Goal: Information Seeking & Learning: Learn about a topic

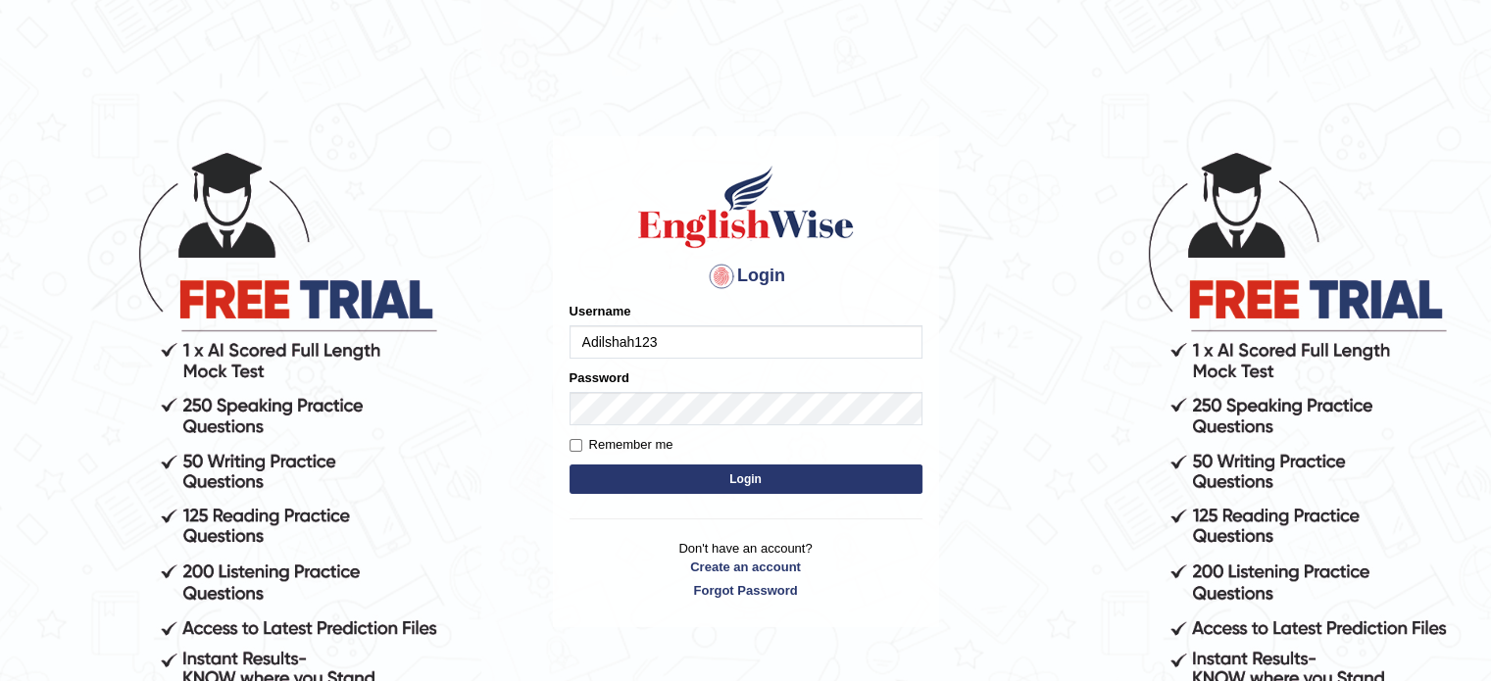
type input "Adilshah123"
click at [622, 440] on label "Remember me" at bounding box center [622, 445] width 104 height 20
click at [582, 440] on input "Remember me" at bounding box center [576, 445] width 13 height 13
checkbox input "true"
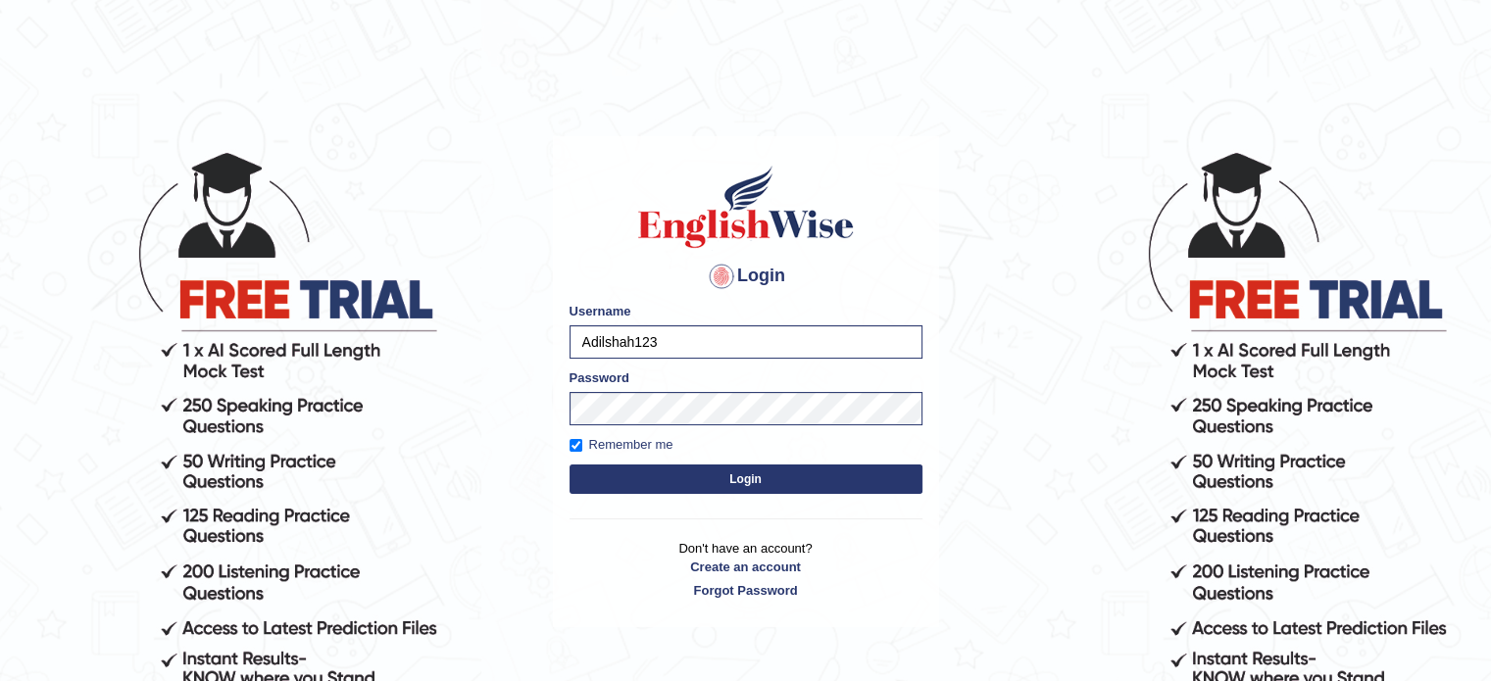
click at [631, 477] on button "Login" at bounding box center [746, 479] width 353 height 29
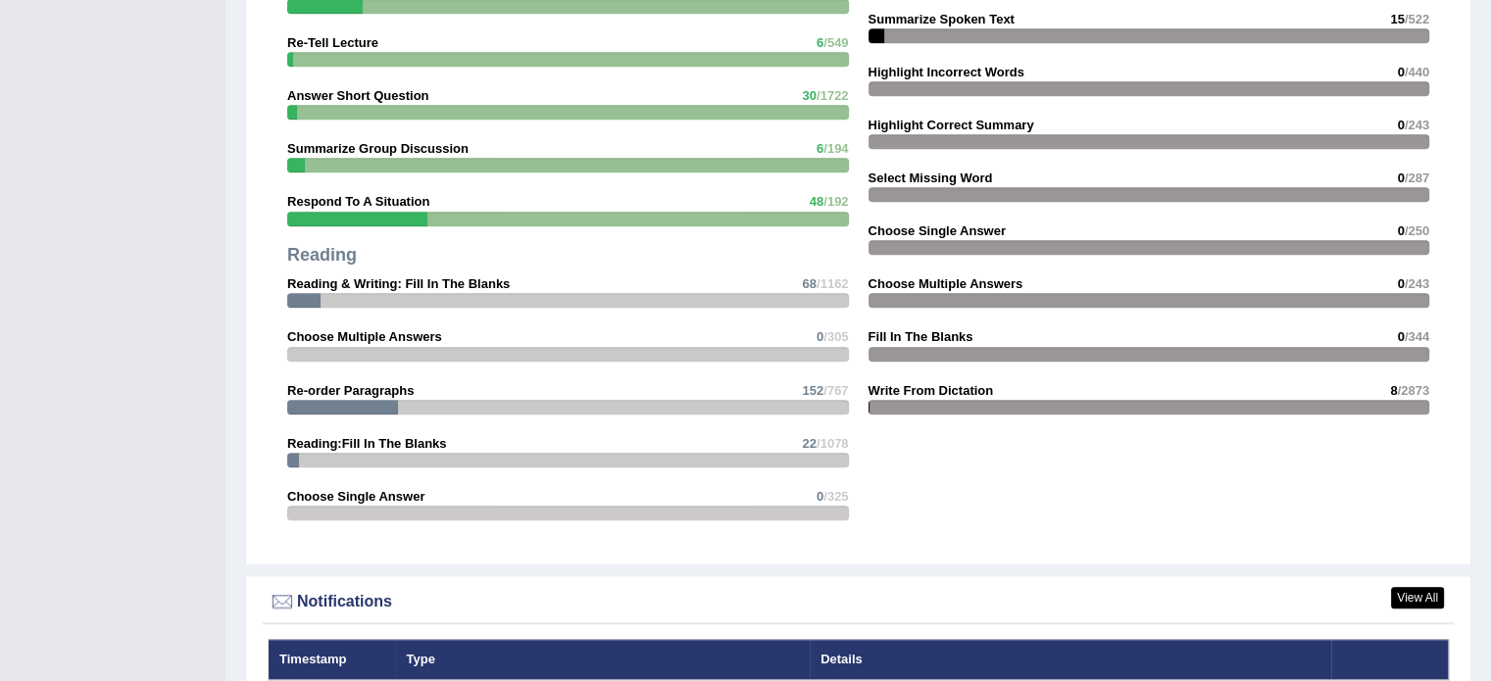
scroll to position [1922, 0]
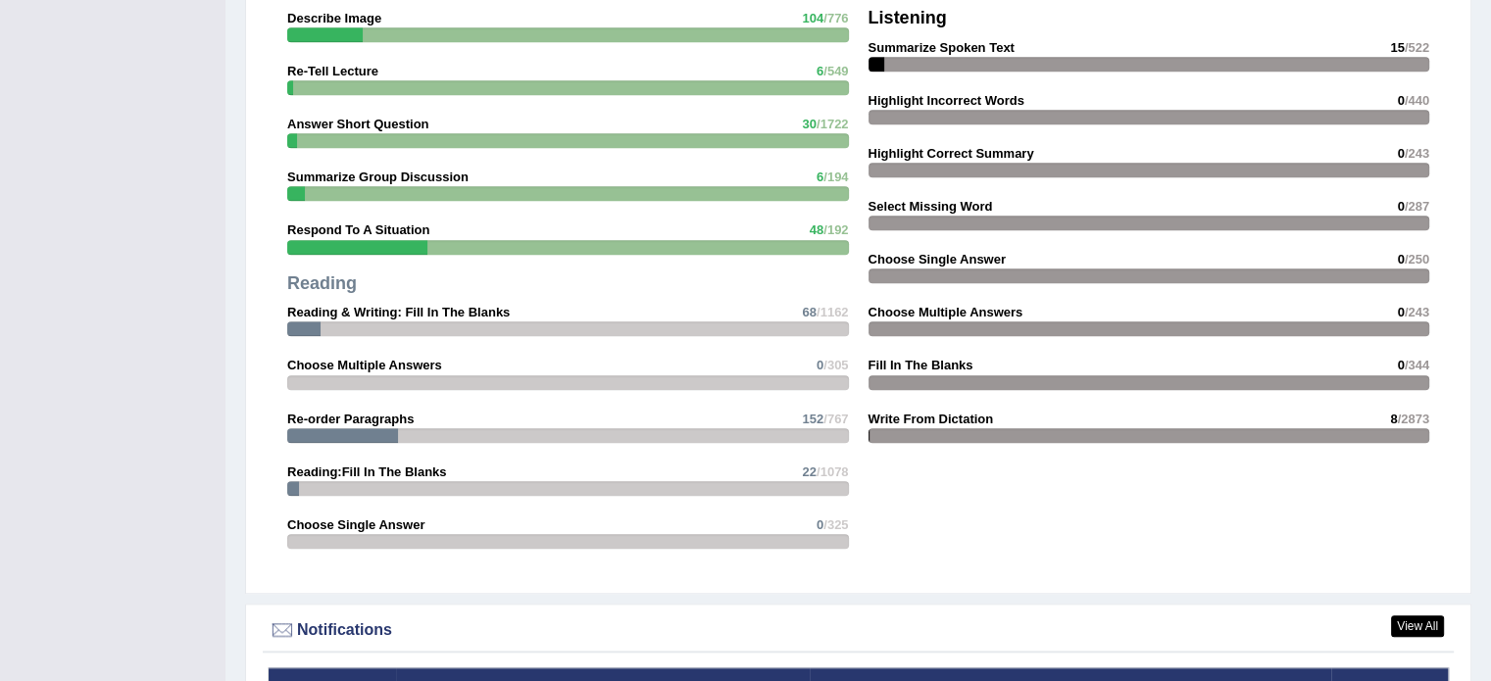
click at [1176, 428] on div at bounding box center [1150, 435] width 562 height 15
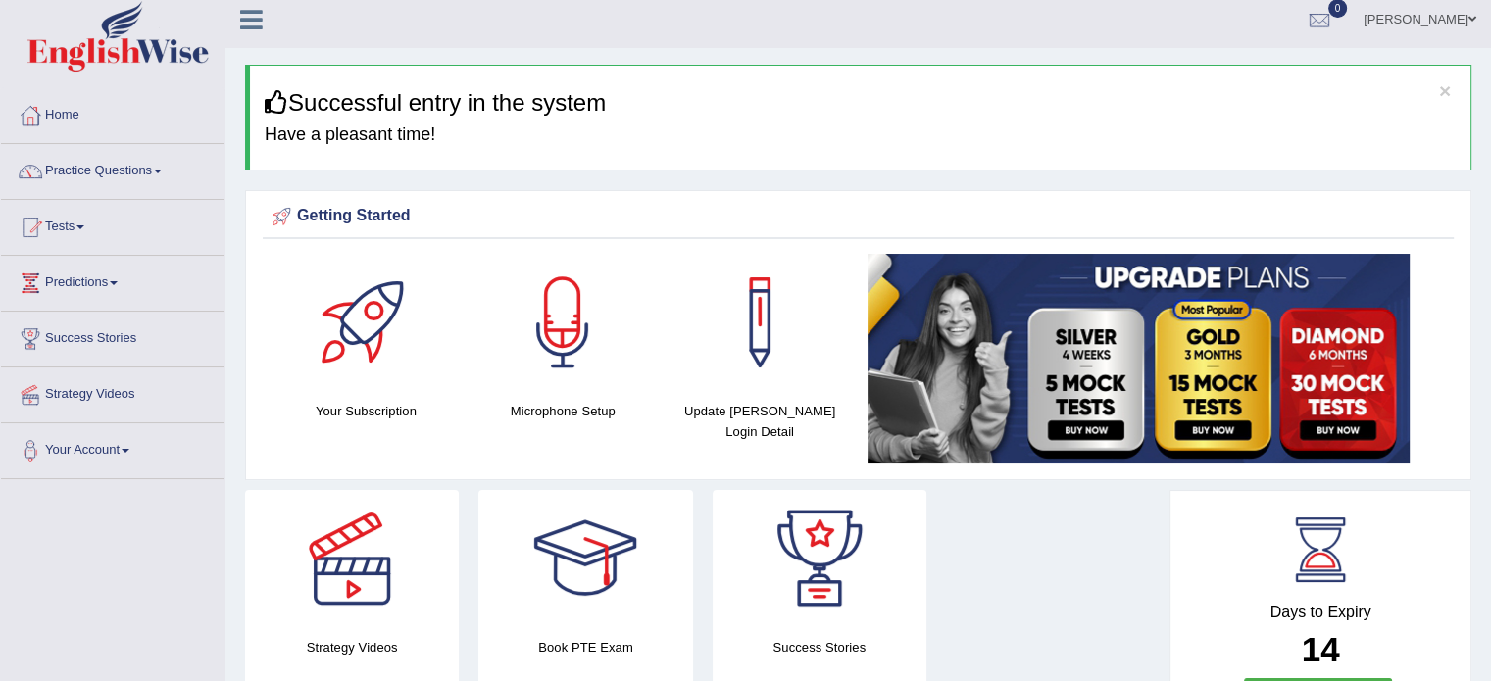
scroll to position [0, 0]
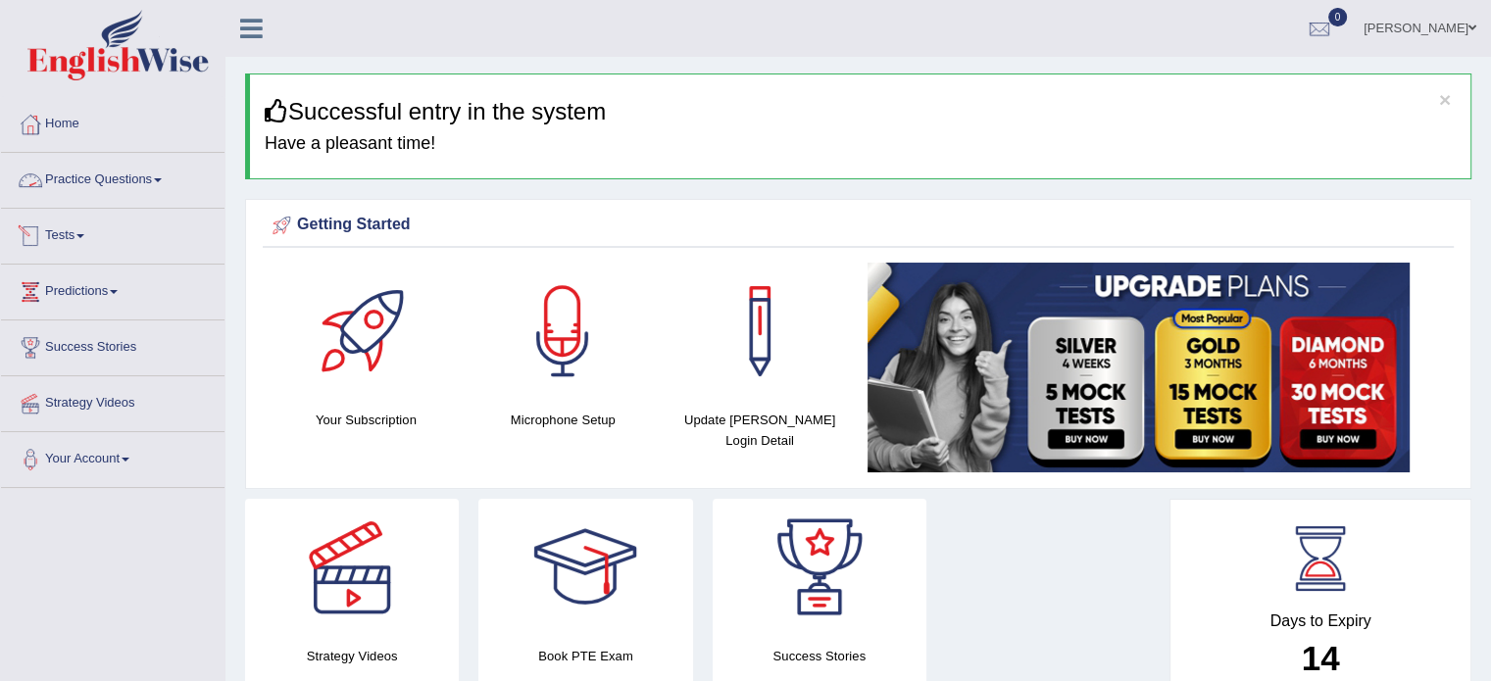
click at [39, 237] on div at bounding box center [30, 236] width 29 height 29
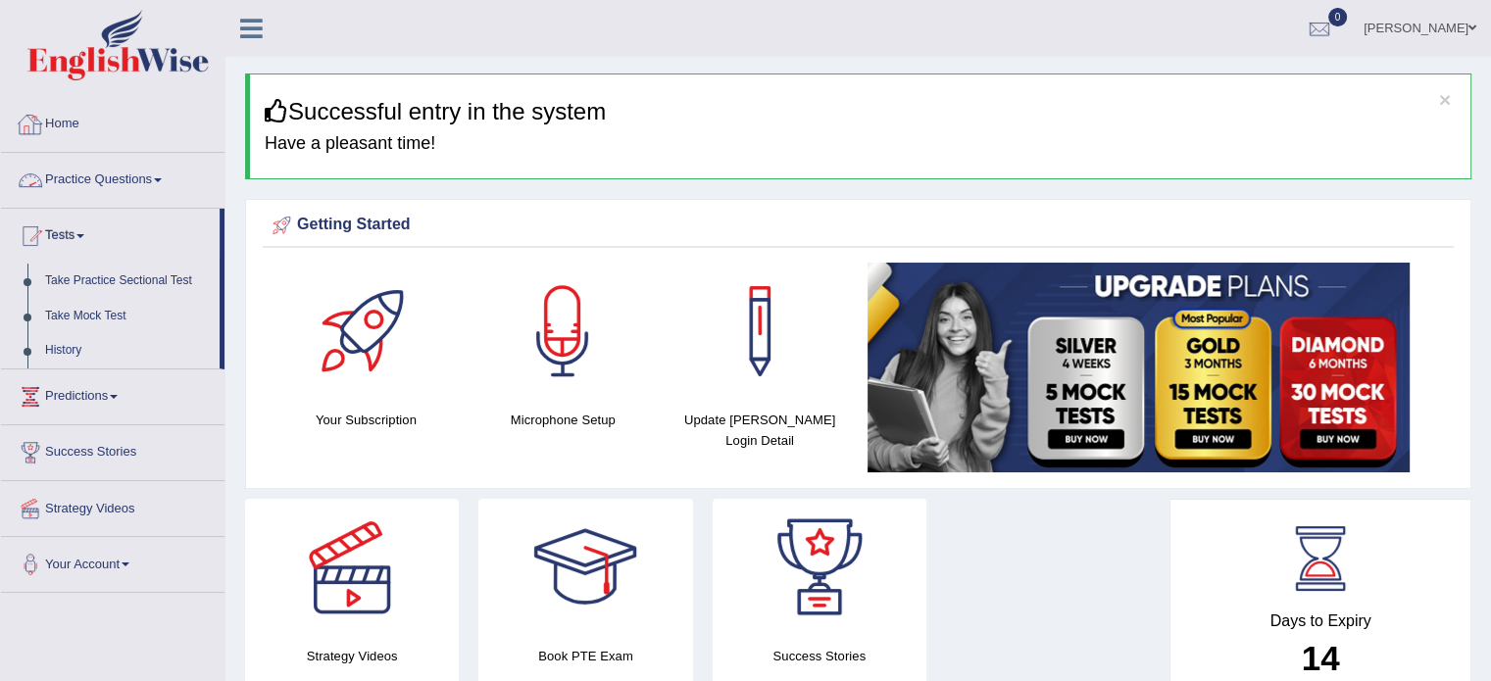
click at [120, 175] on link "Practice Questions" at bounding box center [113, 177] width 224 height 49
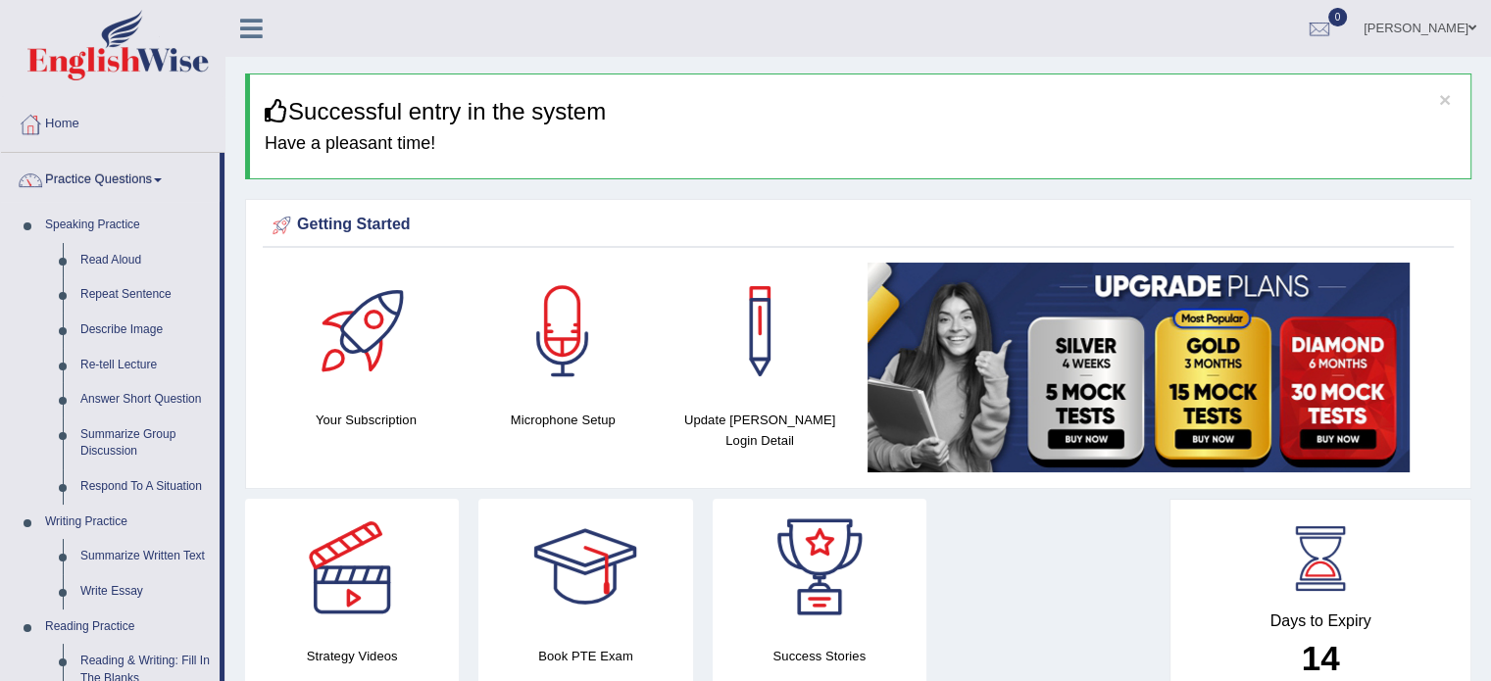
drag, startPoint x: 220, startPoint y: 206, endPoint x: 229, endPoint y: 253, distance: 48.1
drag, startPoint x: 223, startPoint y: 222, endPoint x: 231, endPoint y: 327, distance: 106.2
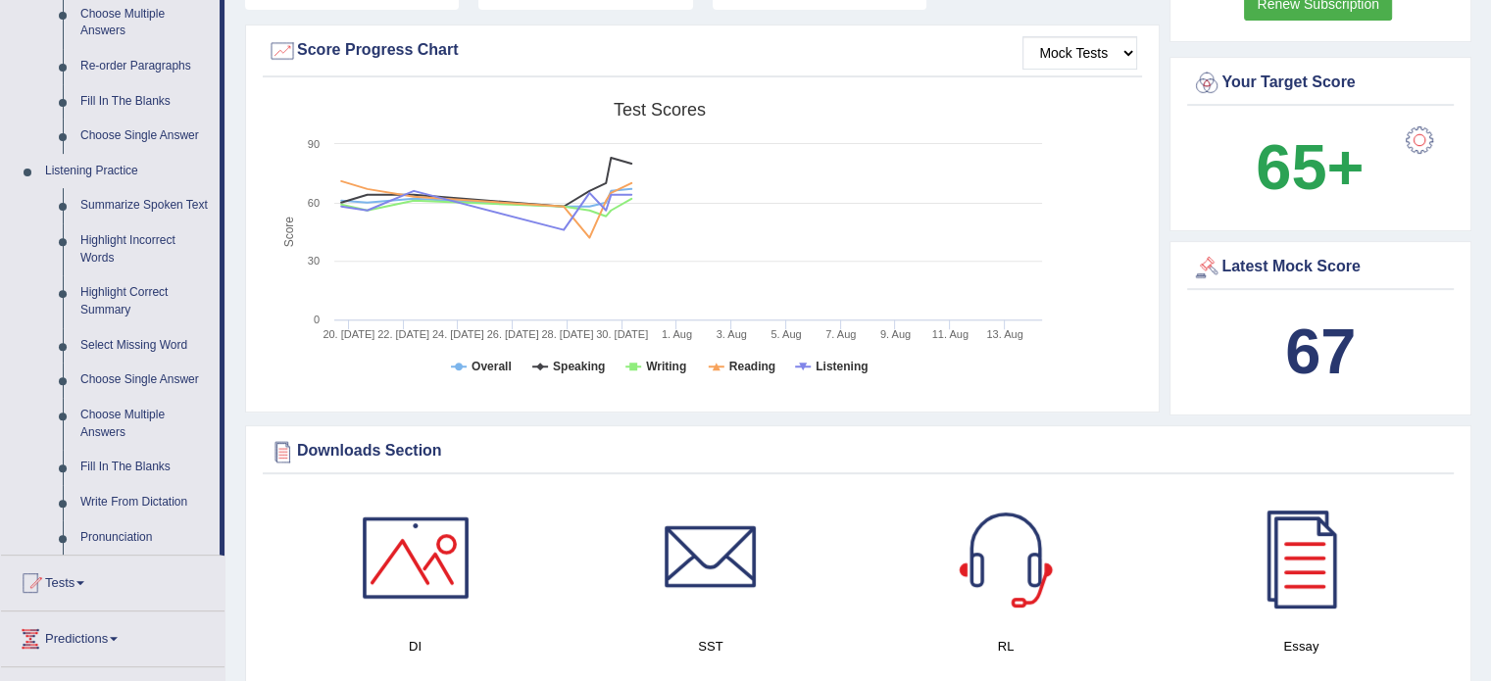
scroll to position [708, 0]
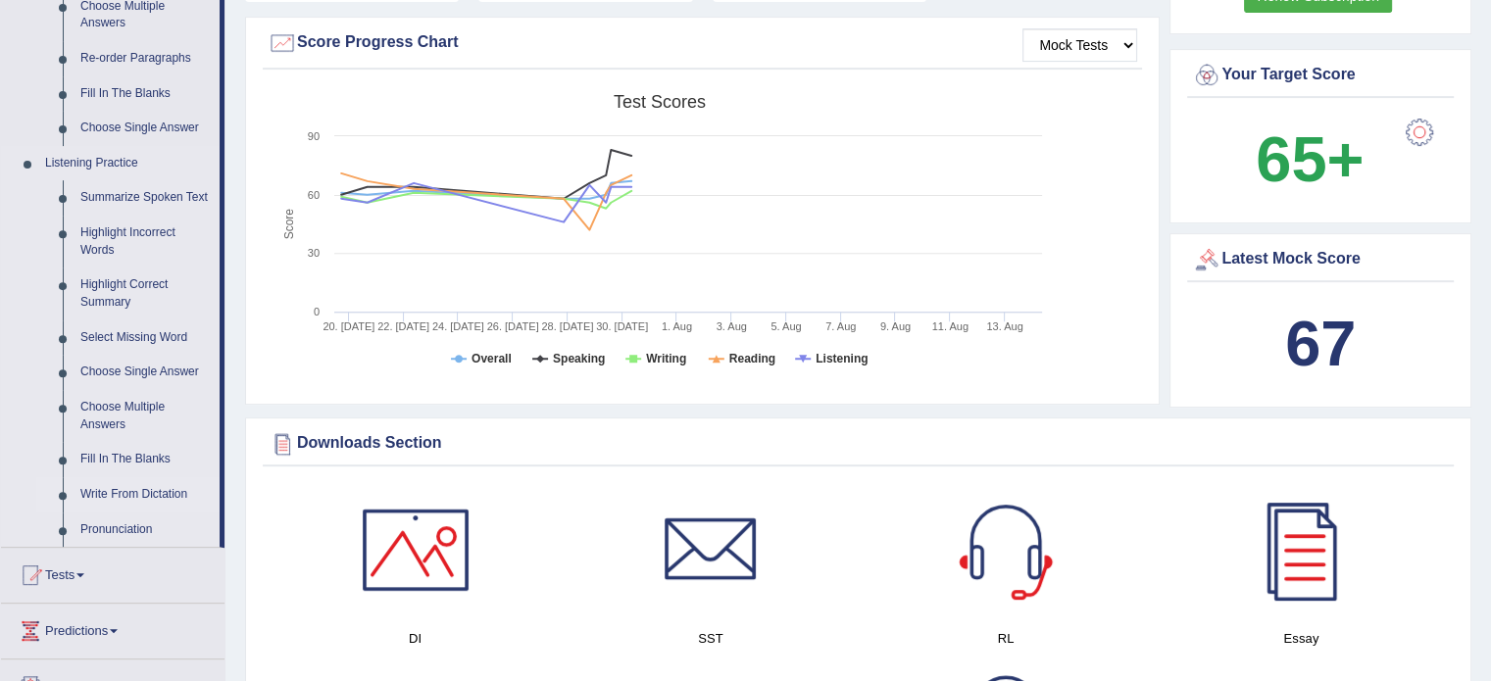
click at [142, 489] on link "Write From Dictation" at bounding box center [146, 494] width 148 height 35
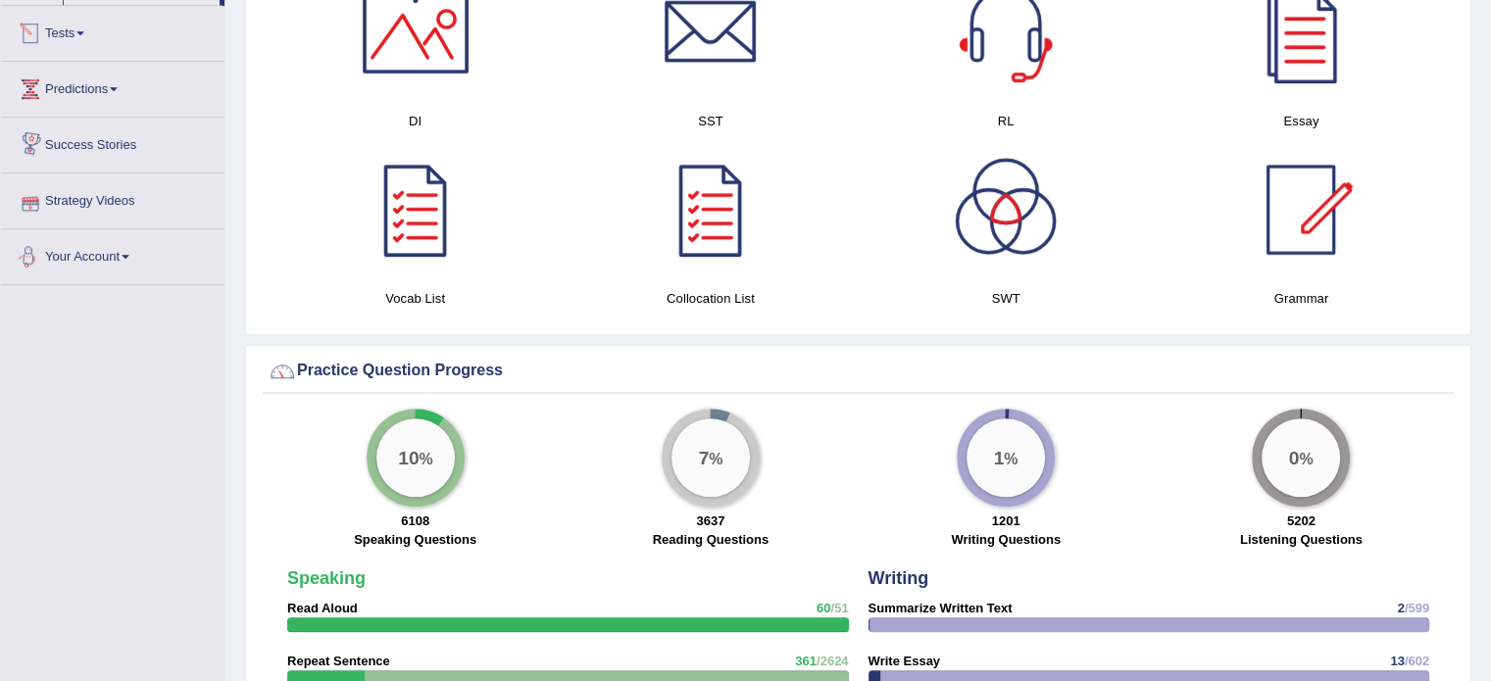
scroll to position [935, 0]
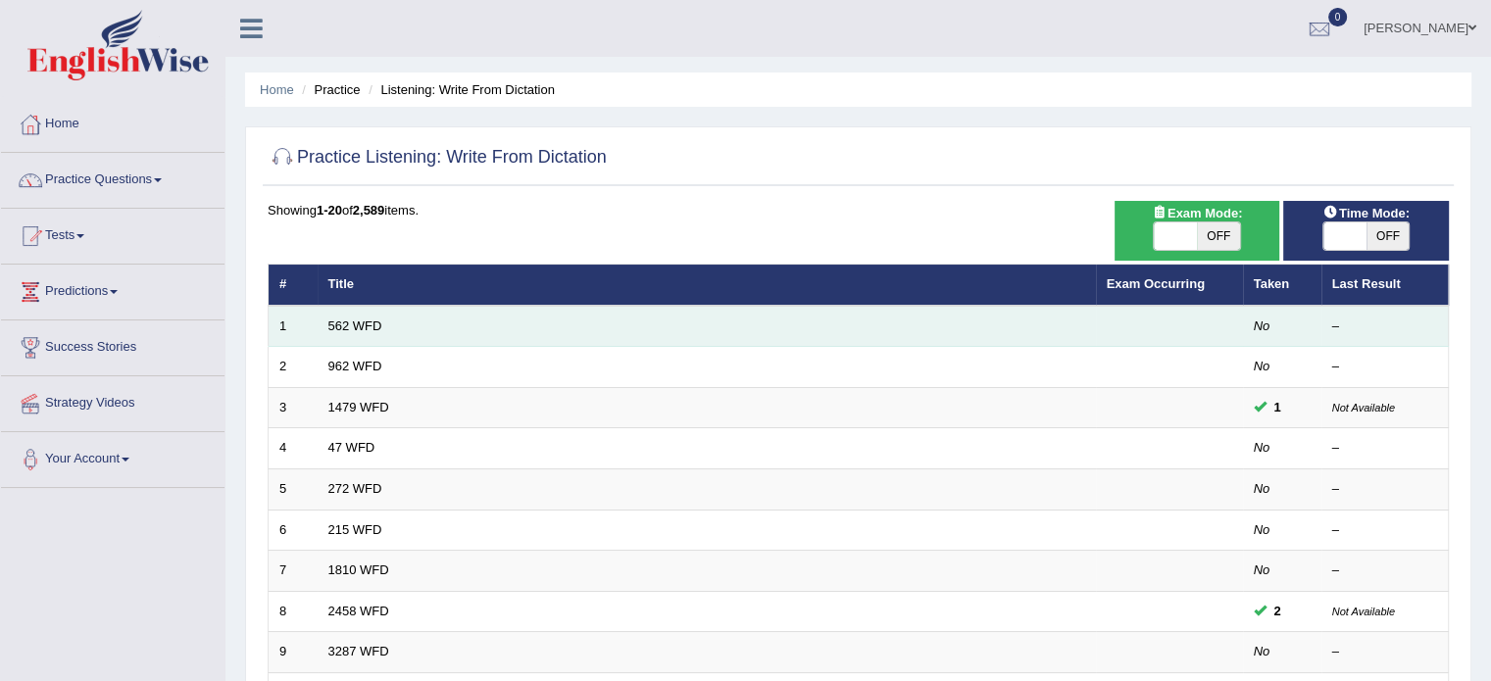
click at [1125, 329] on td at bounding box center [1169, 326] width 147 height 41
click at [360, 321] on link "562 WFD" at bounding box center [355, 326] width 54 height 15
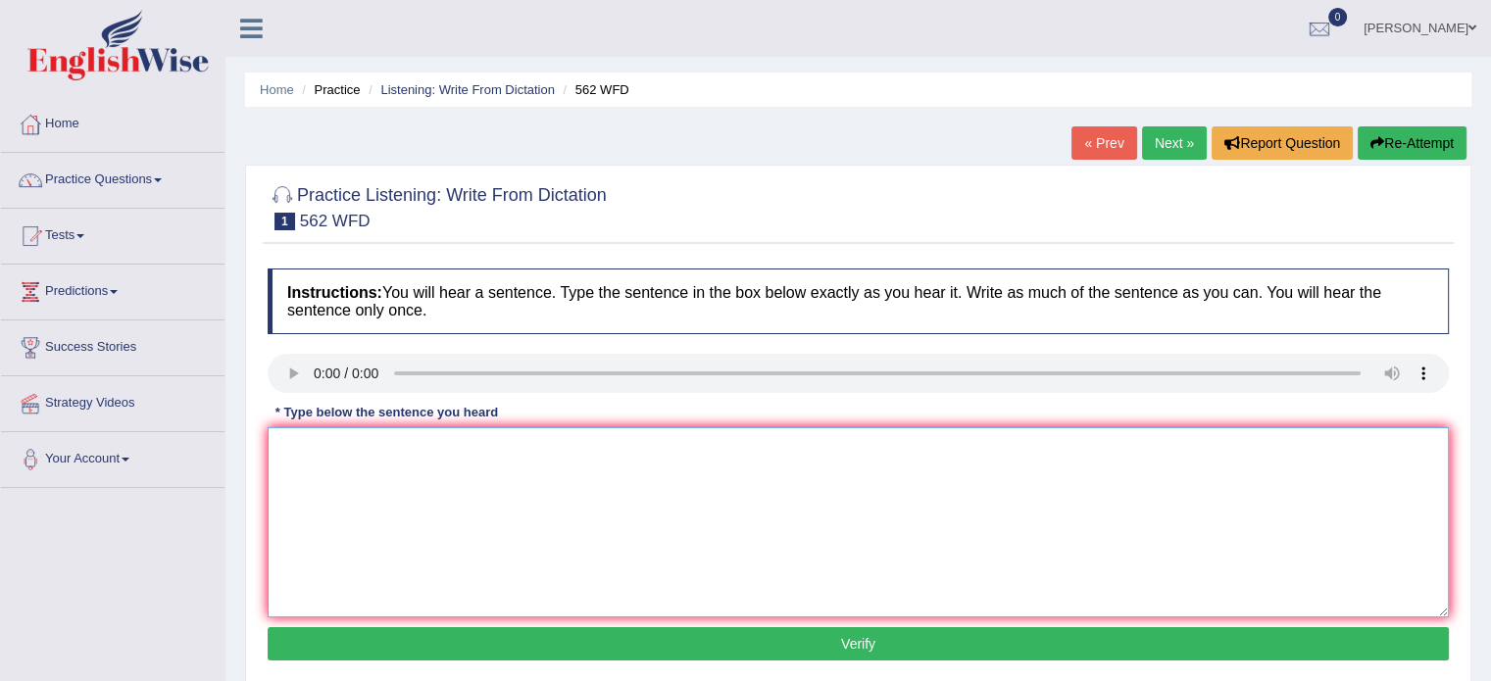
click at [558, 447] on textarea at bounding box center [858, 522] width 1181 height 190
click at [349, 495] on textarea "To enrich screen reader interactions, please activate Accessibility in Grammarl…" at bounding box center [858, 522] width 1181 height 190
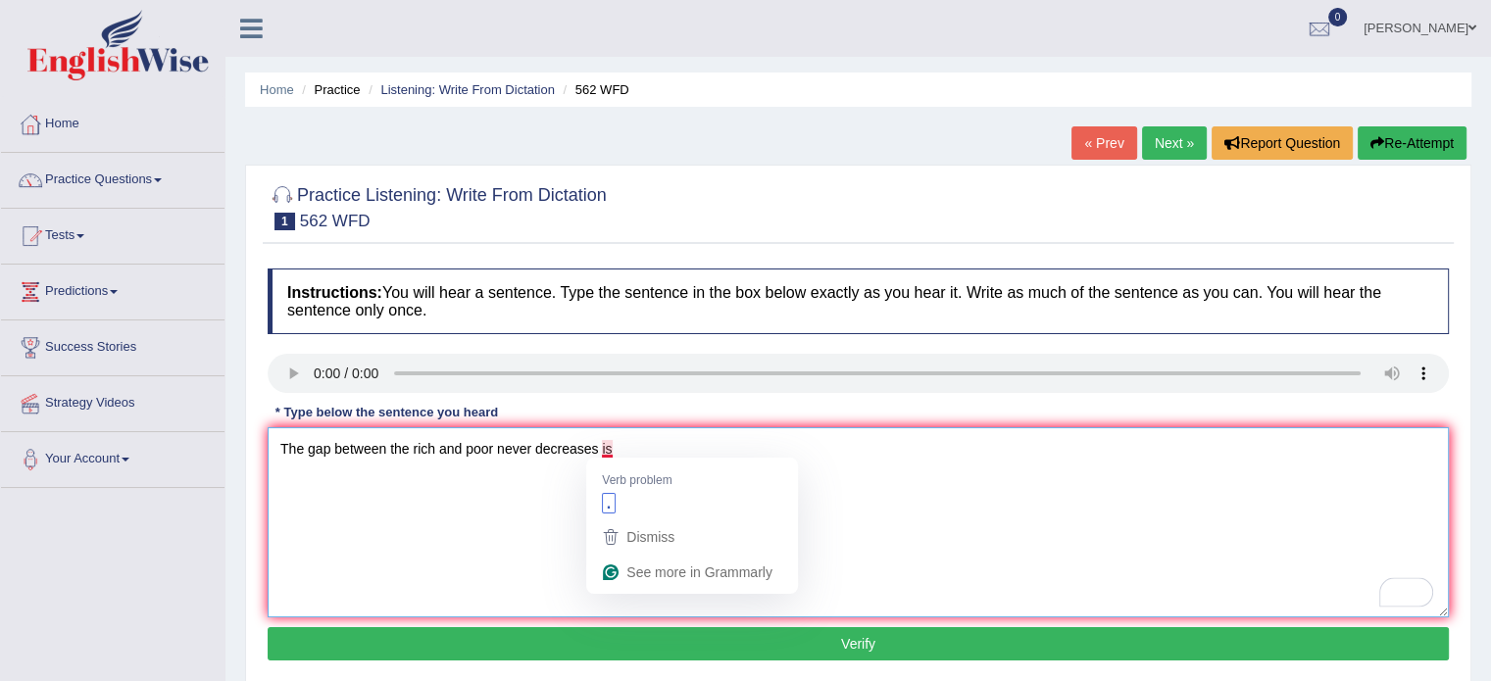
click at [657, 443] on textarea "The gap between the rich and poor never decreases is" at bounding box center [858, 522] width 1181 height 190
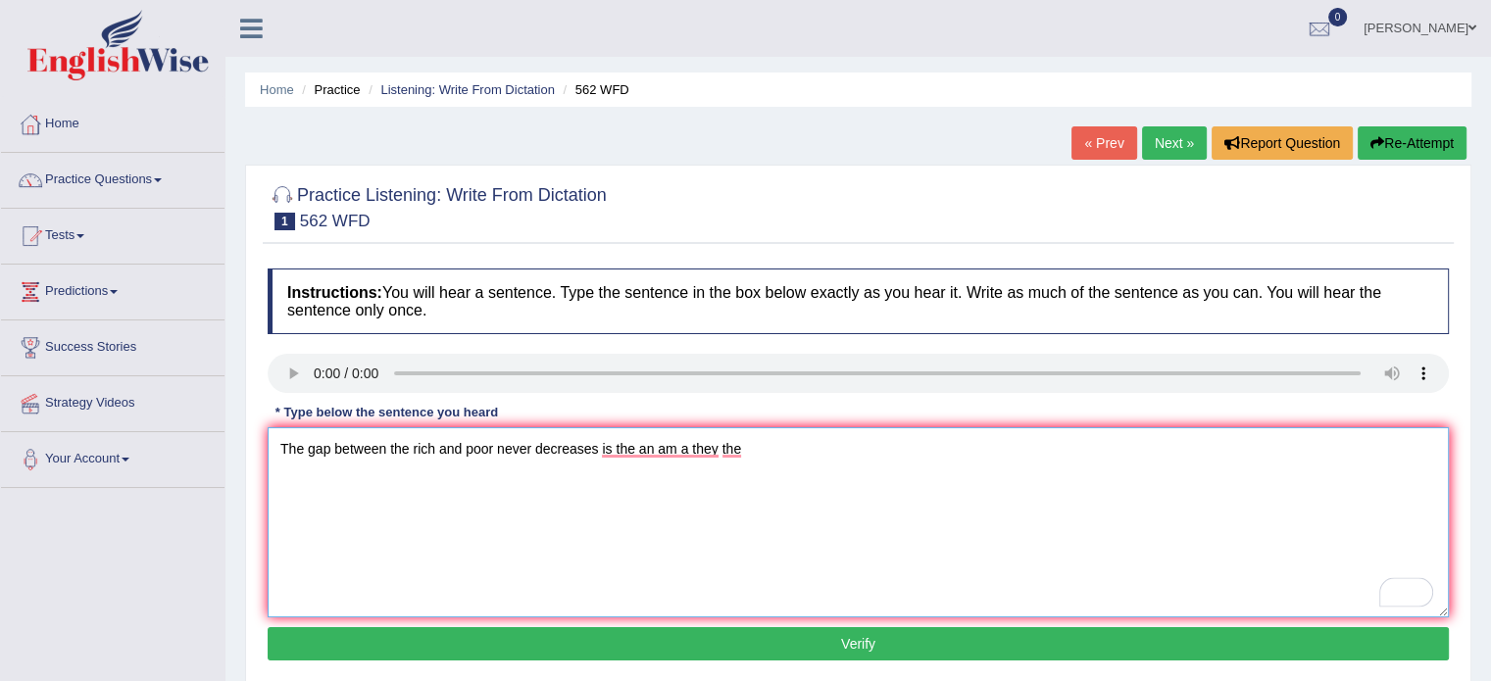
type textarea "The gap between the rich and poor never decreases is the an am a they the"
click at [937, 633] on button "Verify" at bounding box center [858, 643] width 1181 height 33
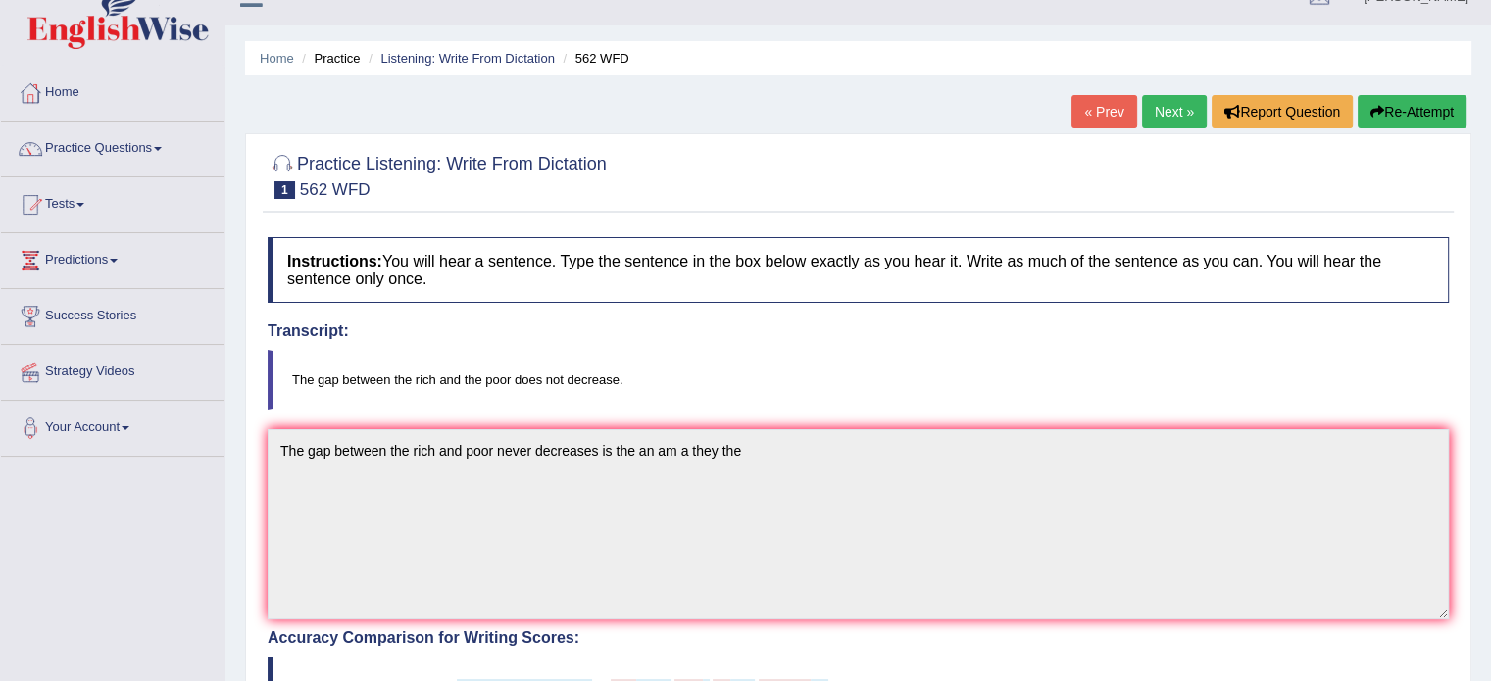
scroll to position [25, 0]
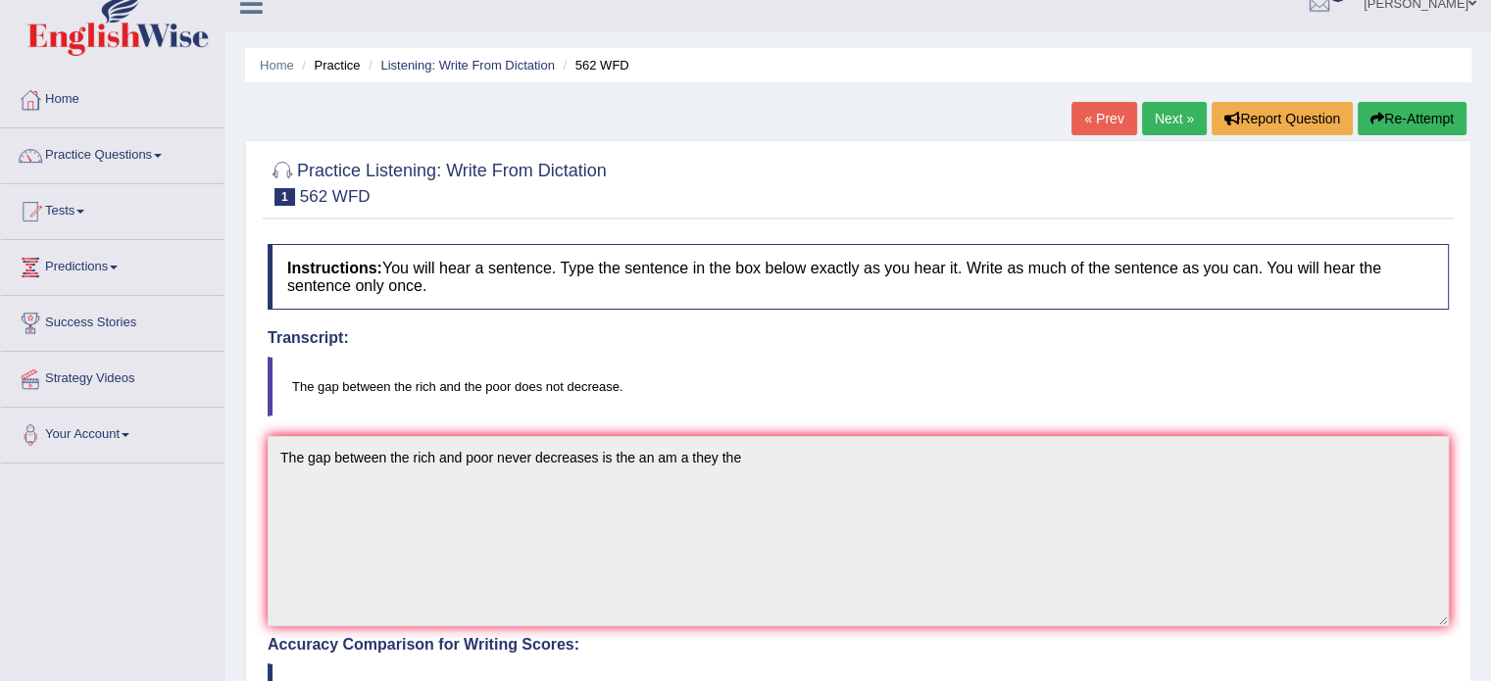
click at [1179, 109] on link "Next »" at bounding box center [1174, 118] width 65 height 33
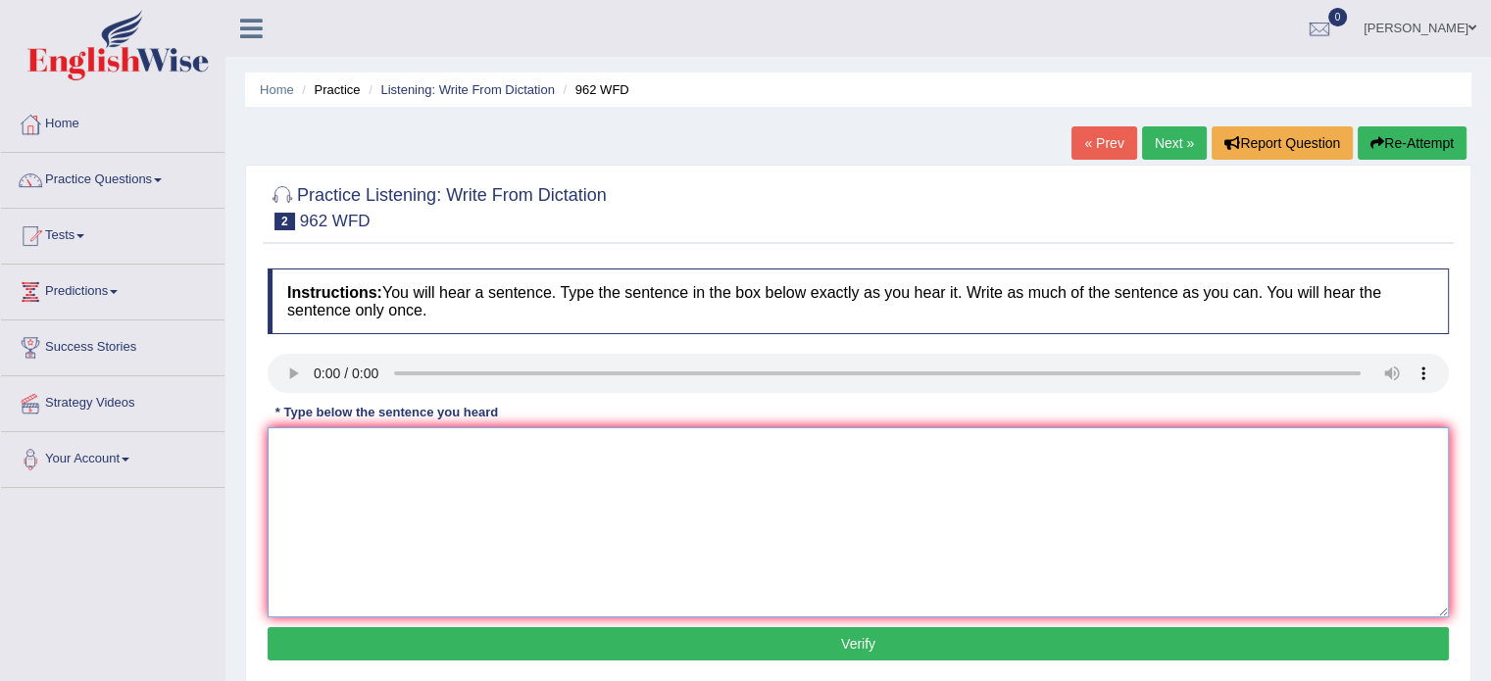
click at [298, 488] on textarea at bounding box center [858, 522] width 1181 height 190
type textarea "If you have any questions about the exam please raise your hands."
click at [640, 650] on button "Verify" at bounding box center [858, 643] width 1181 height 33
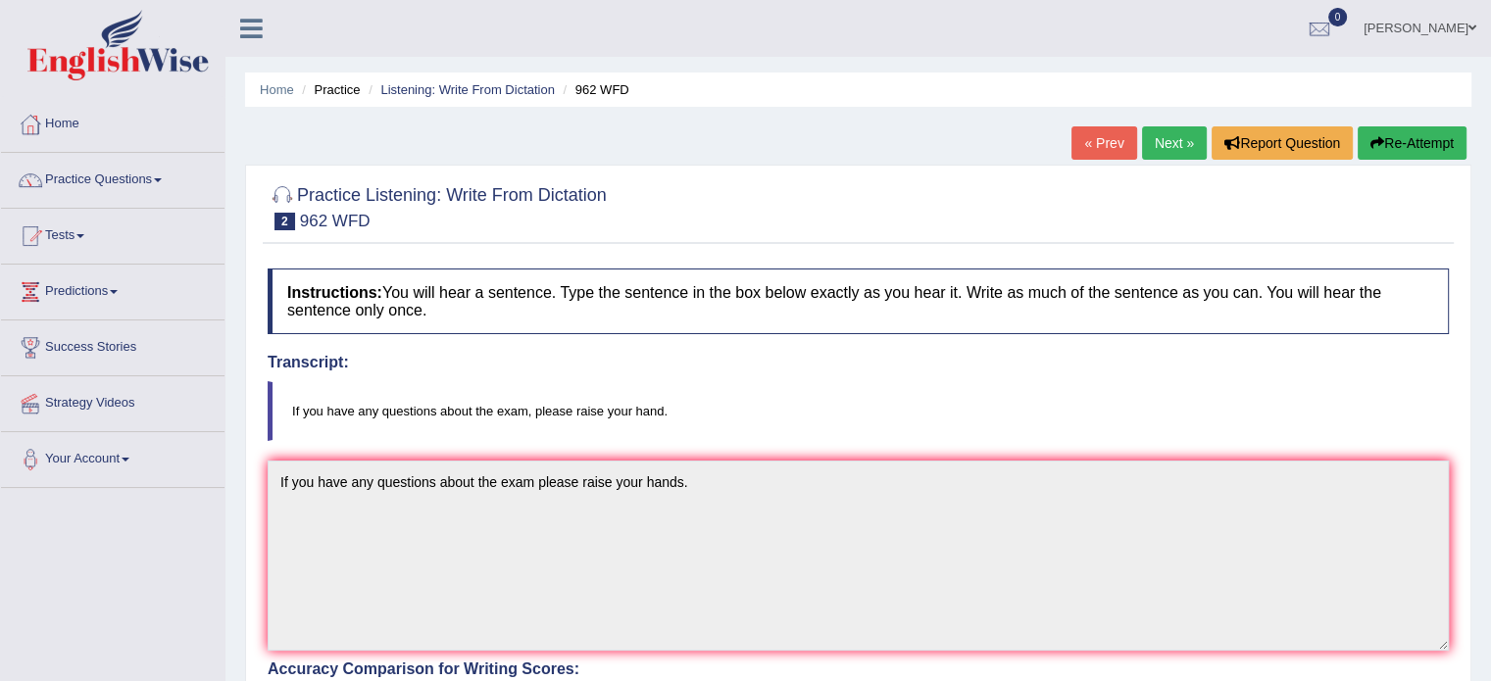
click at [1177, 130] on link "Next »" at bounding box center [1174, 142] width 65 height 33
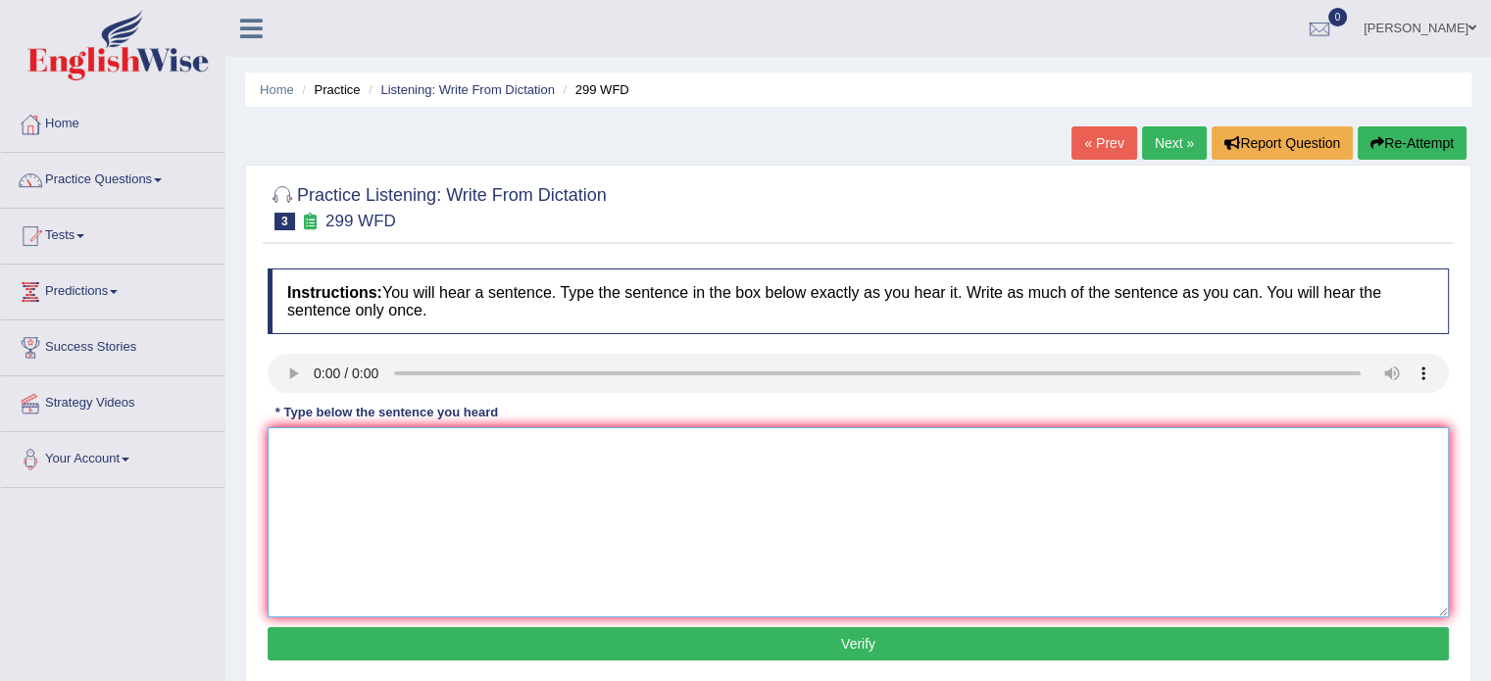
click at [364, 494] on textarea at bounding box center [858, 522] width 1181 height 190
type textarea "reprensa"
click at [380, 431] on textarea "reprensa" at bounding box center [858, 522] width 1181 height 190
click at [282, 442] on textarea "reprenstatives will be visiting the classrooms with the reporting forms." at bounding box center [858, 522] width 1181 height 190
type textarea "Reprenstatives will be visiting the classrooms with the reporting forms."
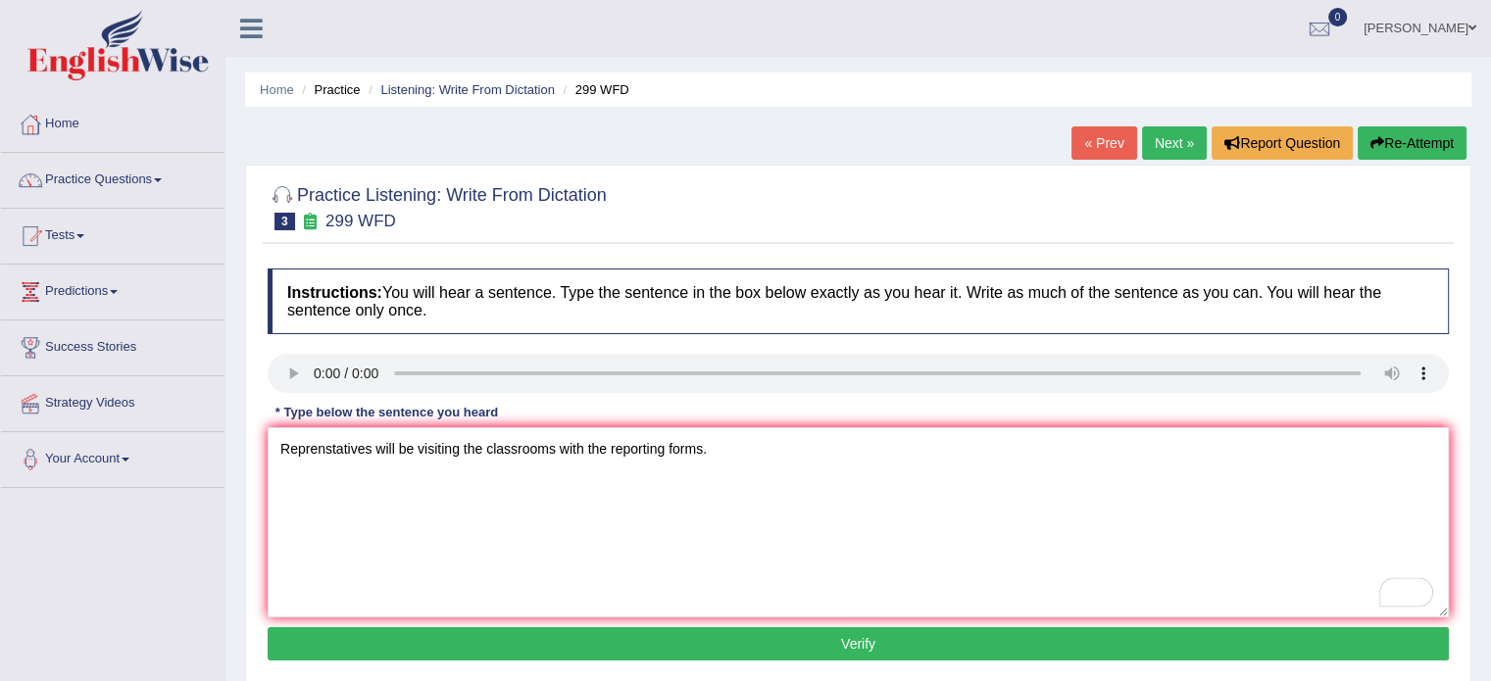
click at [557, 655] on button "Verify" at bounding box center [858, 643] width 1181 height 33
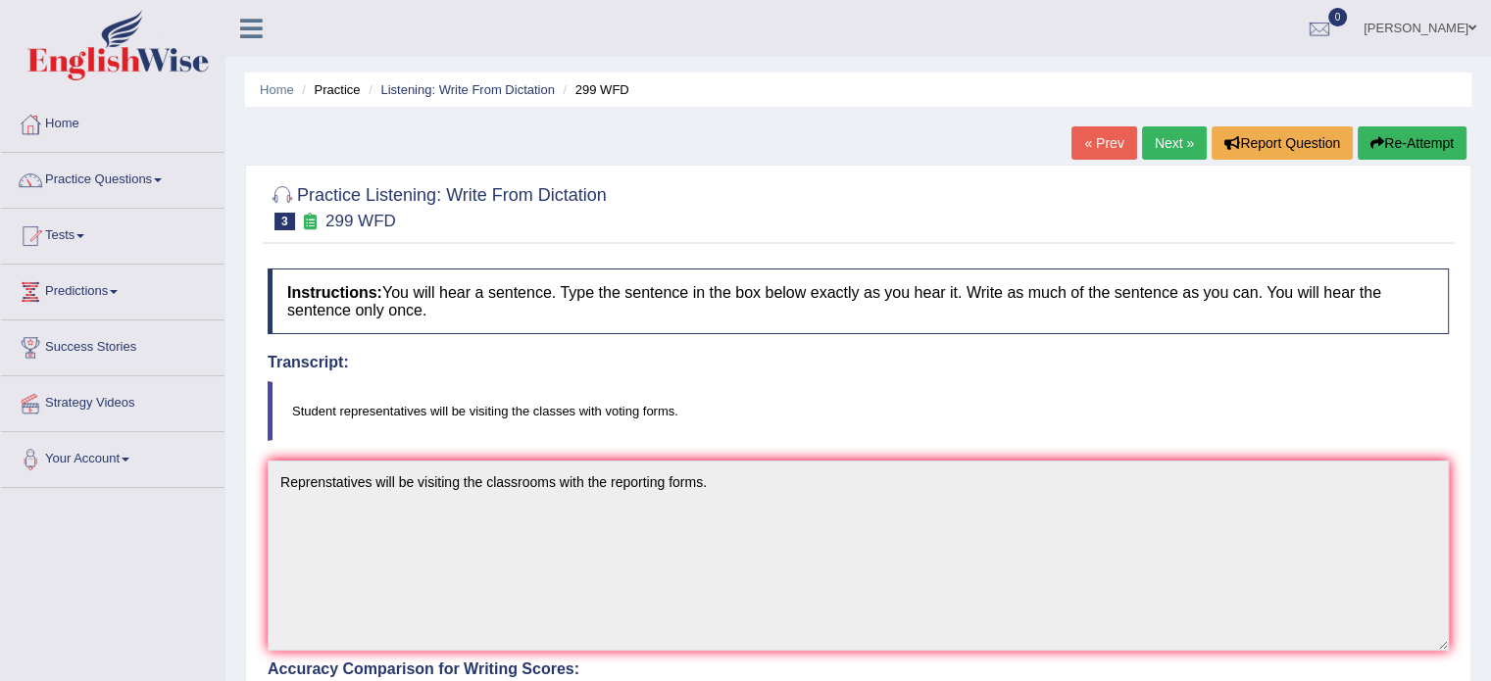
drag, startPoint x: 1503, startPoint y: 153, endPoint x: 1494, endPoint y: 133, distance: 21.5
click at [1491, 133] on html "Toggle navigation Home Practice Questions Speaking Practice Read Aloud Repeat S…" at bounding box center [745, 340] width 1491 height 681
click at [1183, 148] on link "Next »" at bounding box center [1174, 142] width 65 height 33
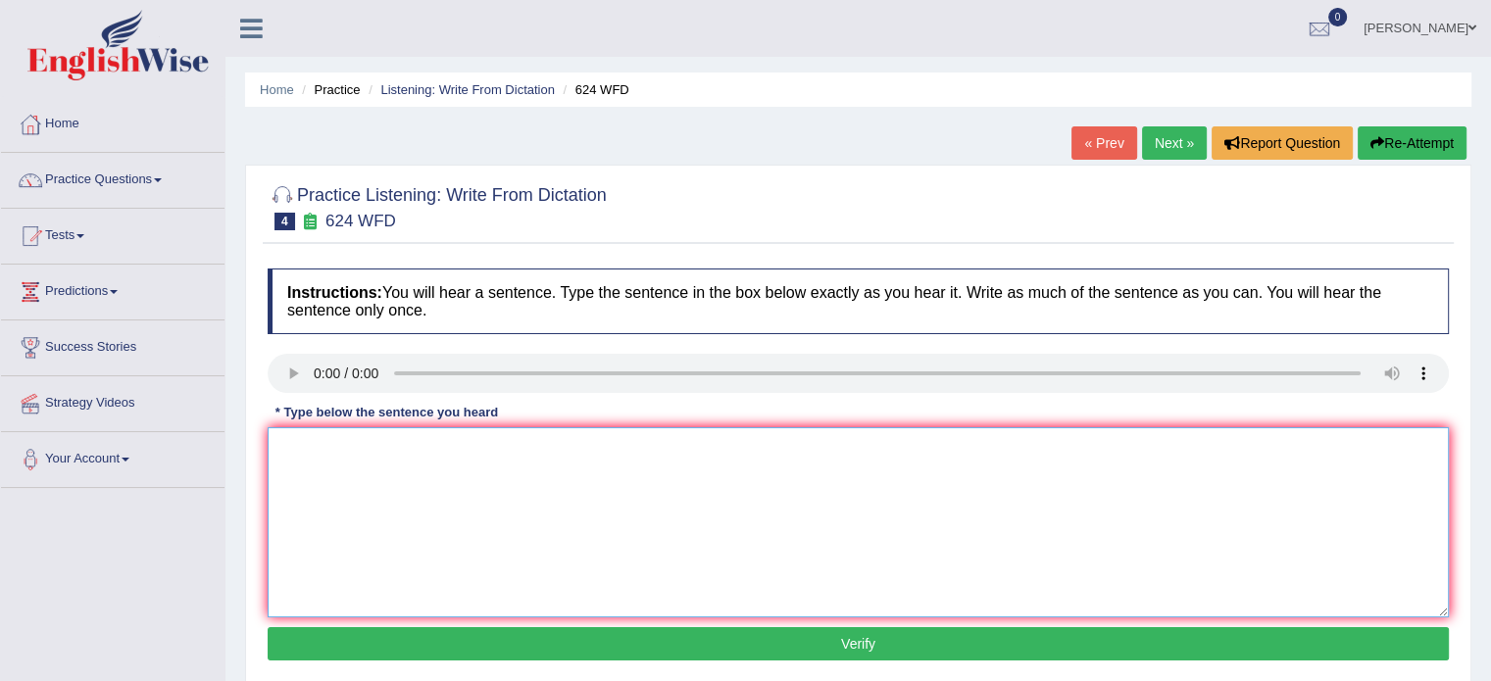
click at [322, 457] on textarea at bounding box center [858, 522] width 1181 height 190
type textarea "Our courses help to improve critical thinkings"
click at [535, 631] on button "Verify" at bounding box center [858, 643] width 1181 height 33
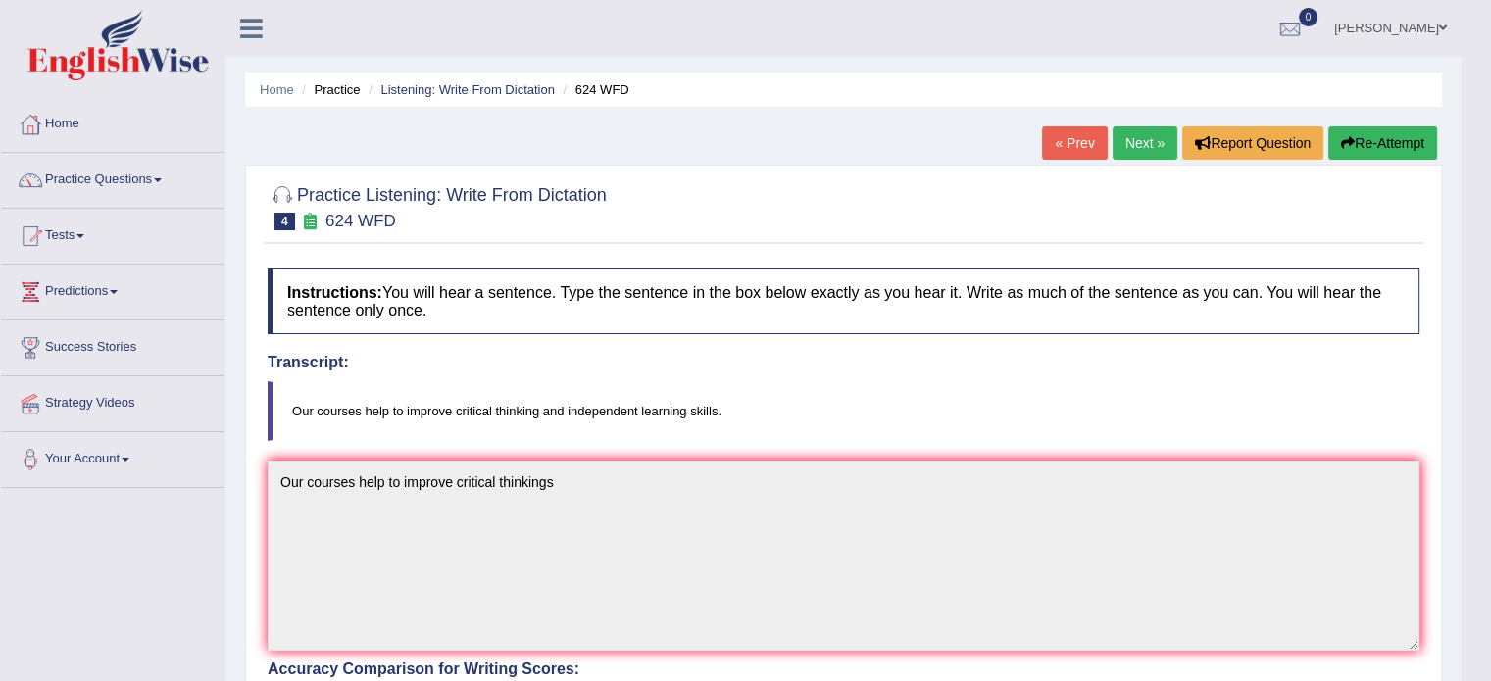
click at [1490, 198] on html "Toggle navigation Home Practice Questions Speaking Practice Read Aloud Repeat S…" at bounding box center [745, 340] width 1491 height 681
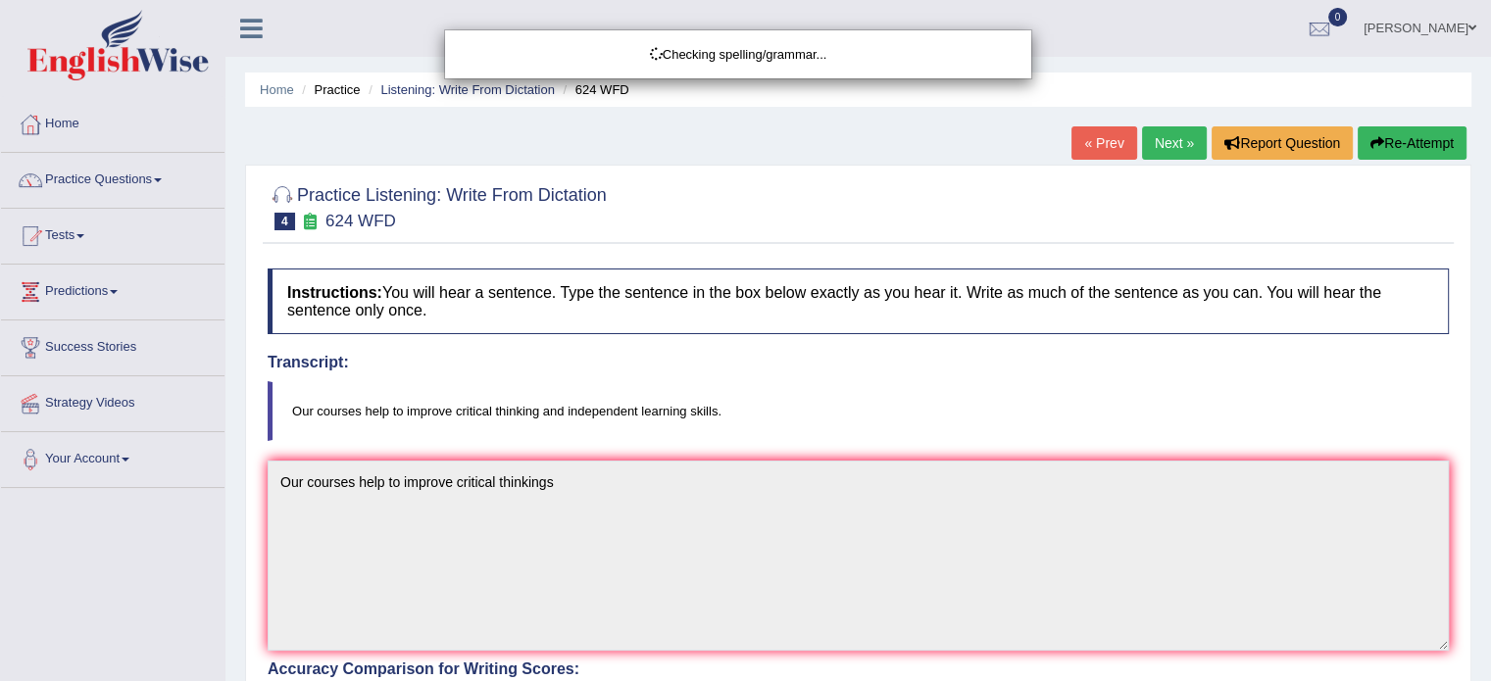
drag, startPoint x: 1505, startPoint y: 198, endPoint x: 1505, endPoint y: 399, distance: 201.0
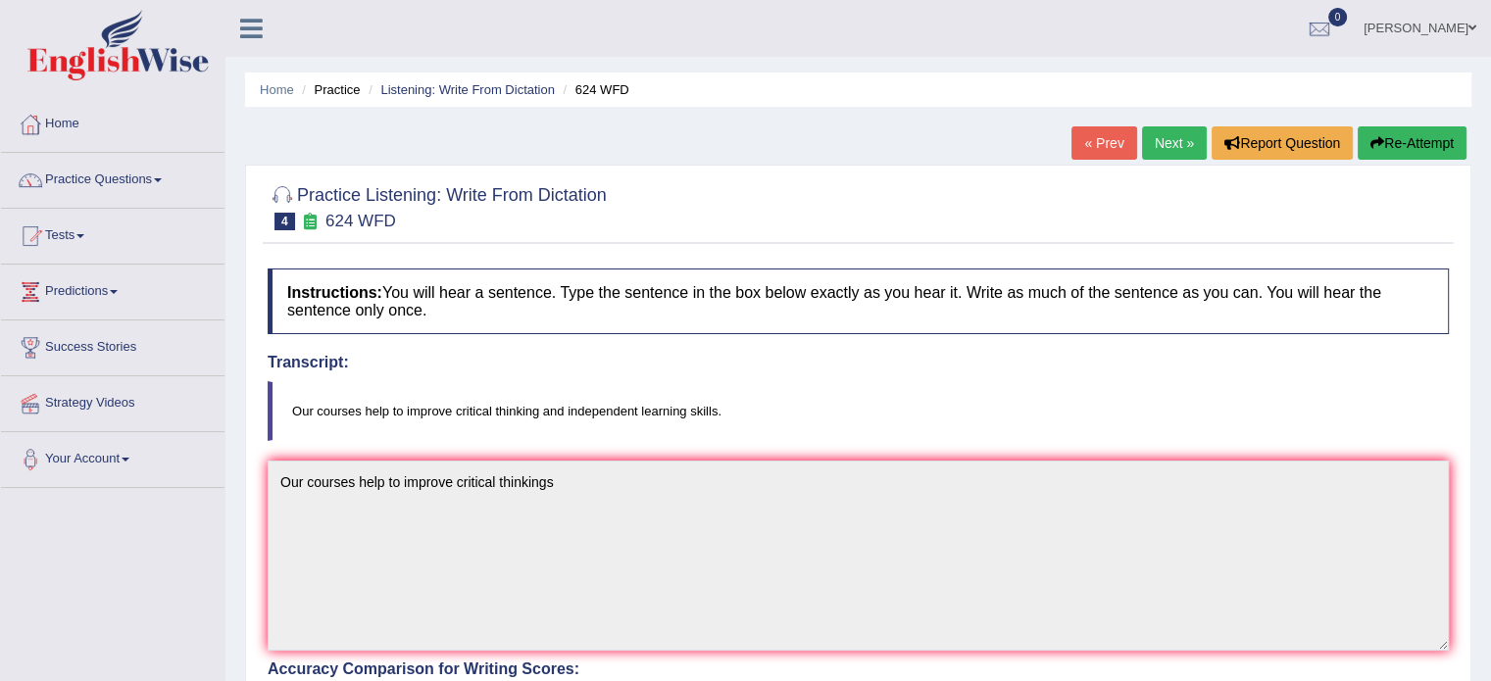
click at [1180, 137] on link "Next »" at bounding box center [1174, 142] width 65 height 33
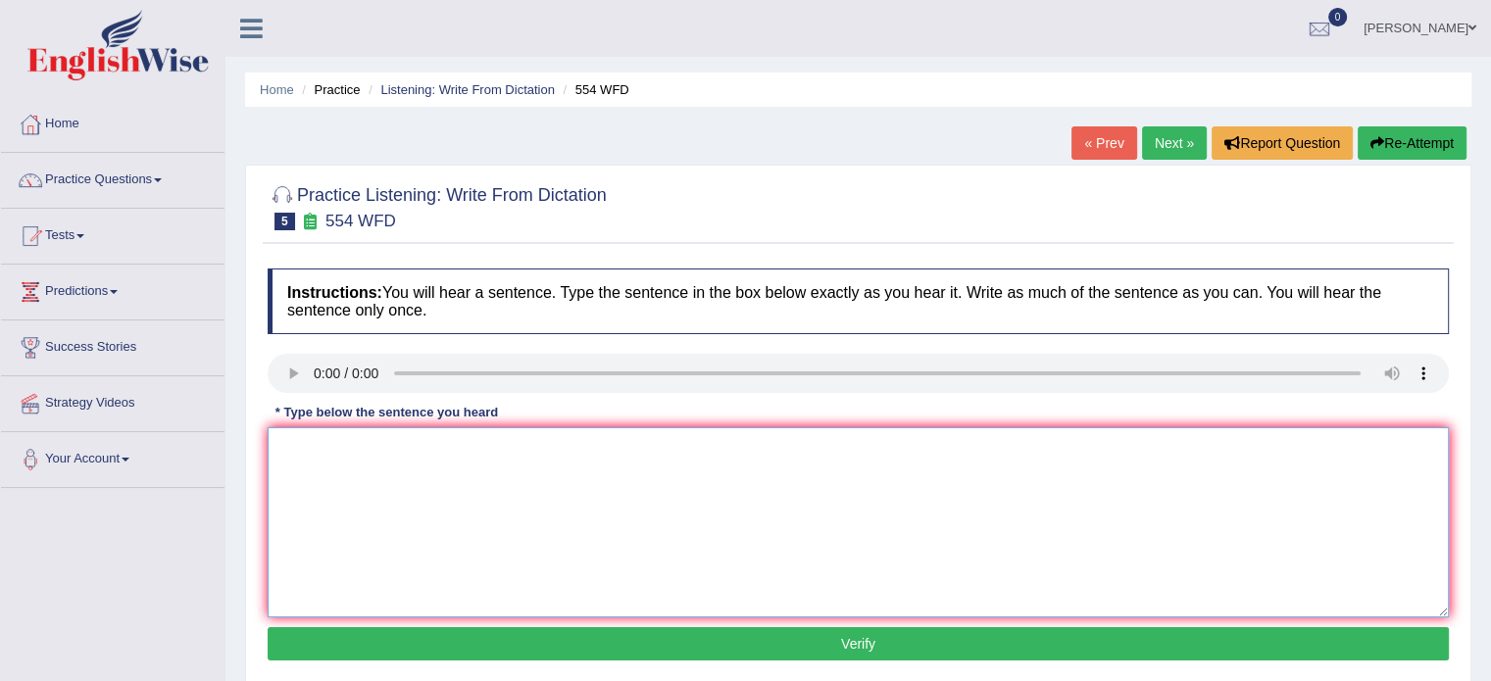
click at [349, 523] on textarea at bounding box center [858, 522] width 1181 height 190
type textarea "u"
type textarea "are able to work in a team."
click at [645, 656] on button "Verify" at bounding box center [858, 643] width 1181 height 33
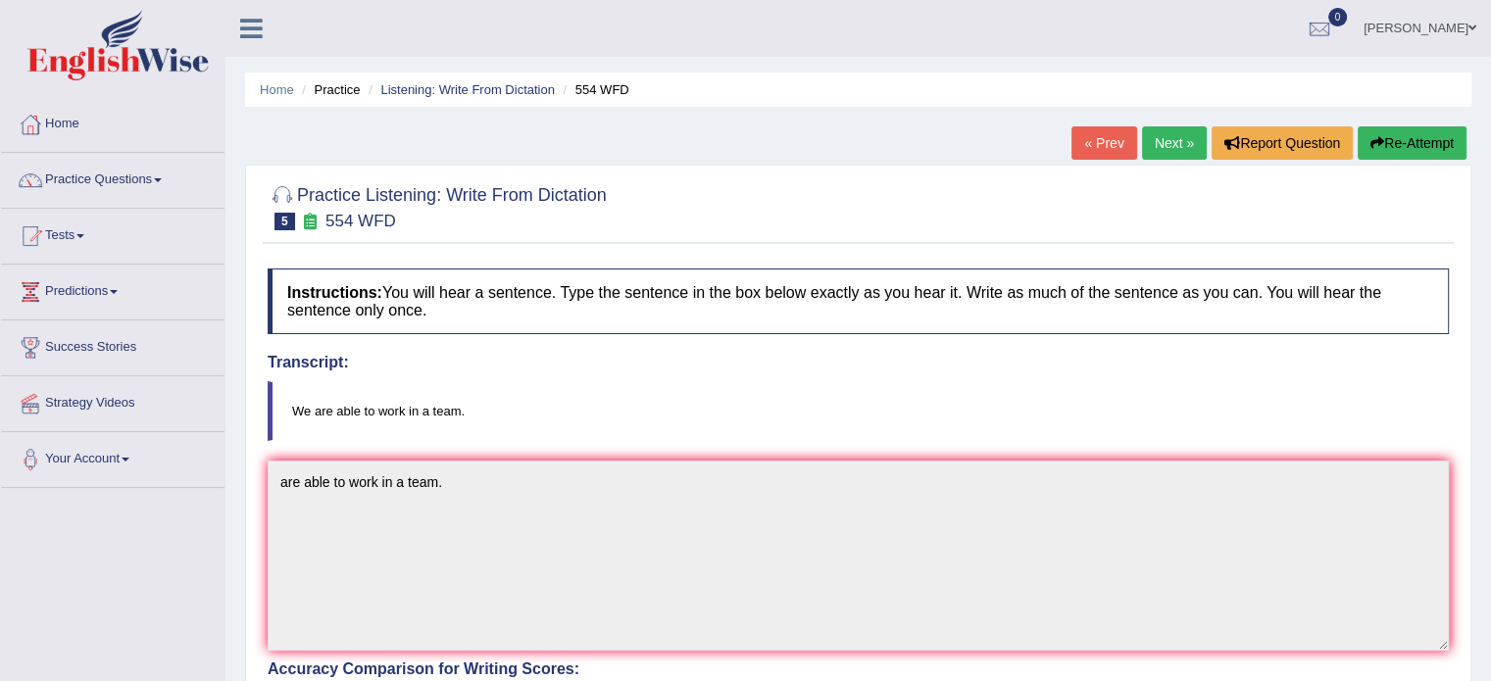
click at [1174, 134] on link "Next »" at bounding box center [1174, 142] width 65 height 33
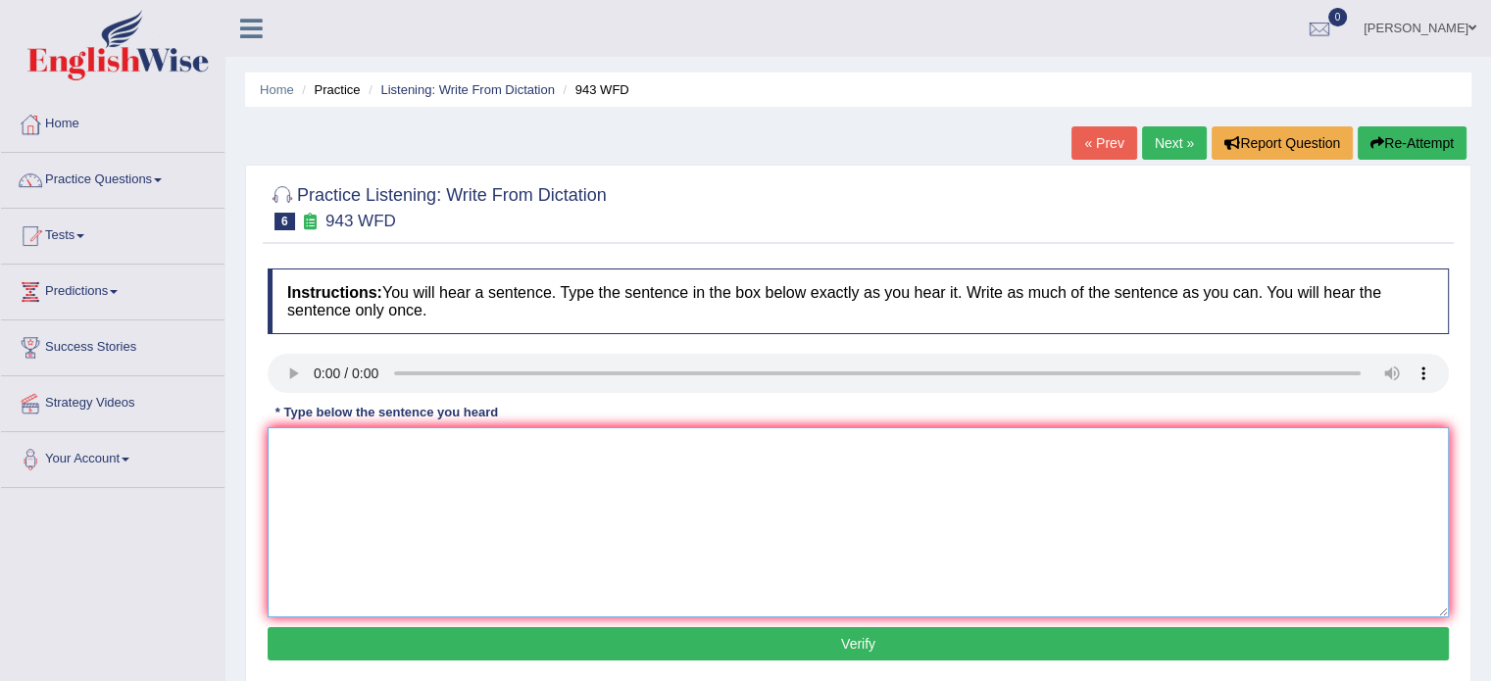
click at [318, 475] on textarea at bounding box center [858, 522] width 1181 height 190
type textarea "farming methods across the world have recently developed"
click at [753, 652] on button "Verify" at bounding box center [858, 643] width 1181 height 33
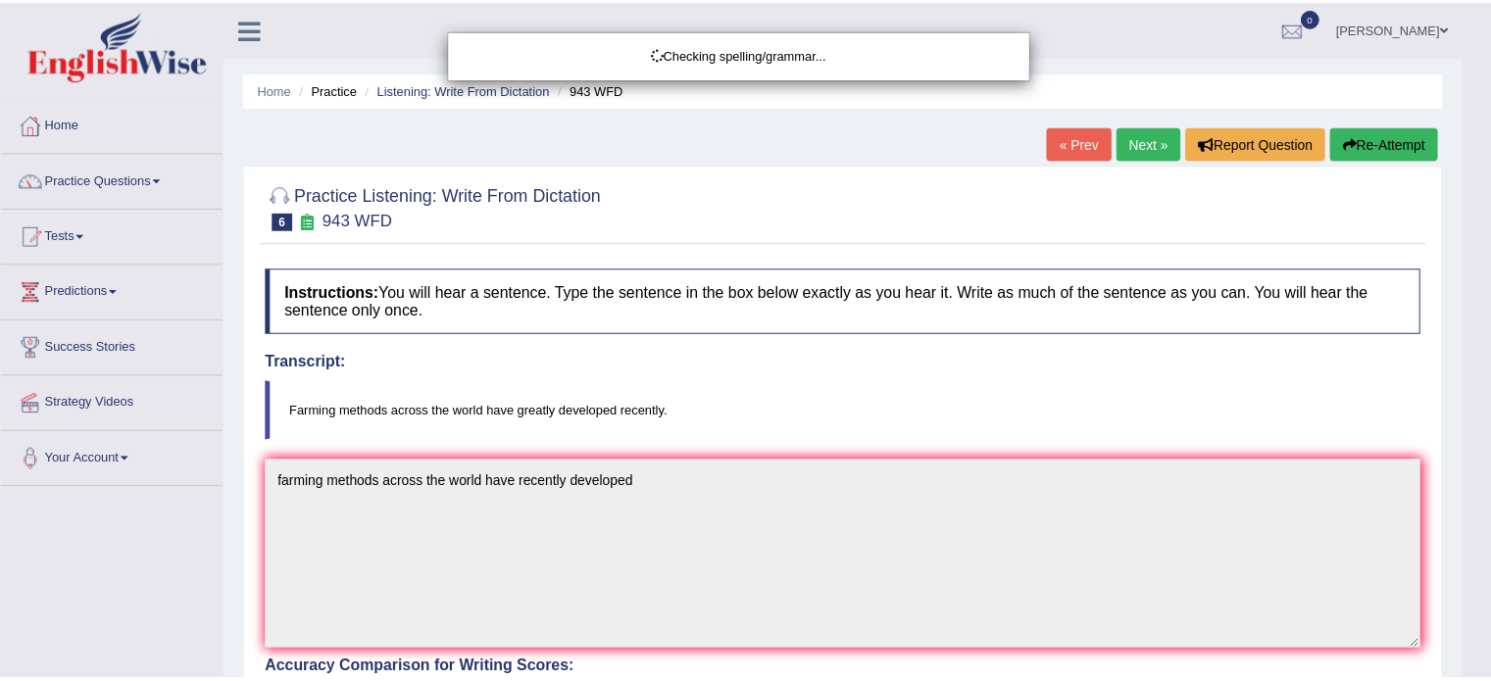
scroll to position [171, 0]
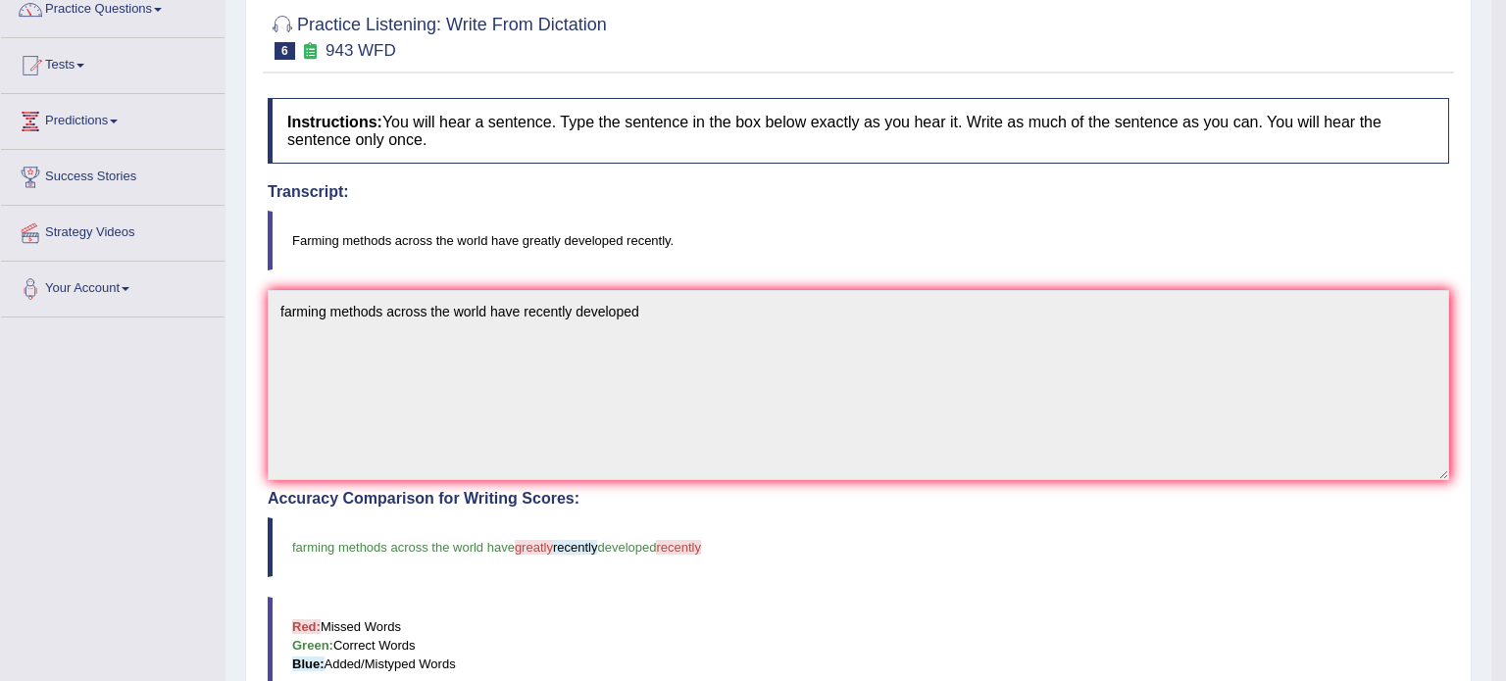
drag, startPoint x: 1505, startPoint y: 128, endPoint x: 1505, endPoint y: 302, distance: 173.5
click at [1490, 302] on html "Toggle navigation Home Practice Questions Speaking Practice Read Aloud Repeat S…" at bounding box center [753, 169] width 1506 height 681
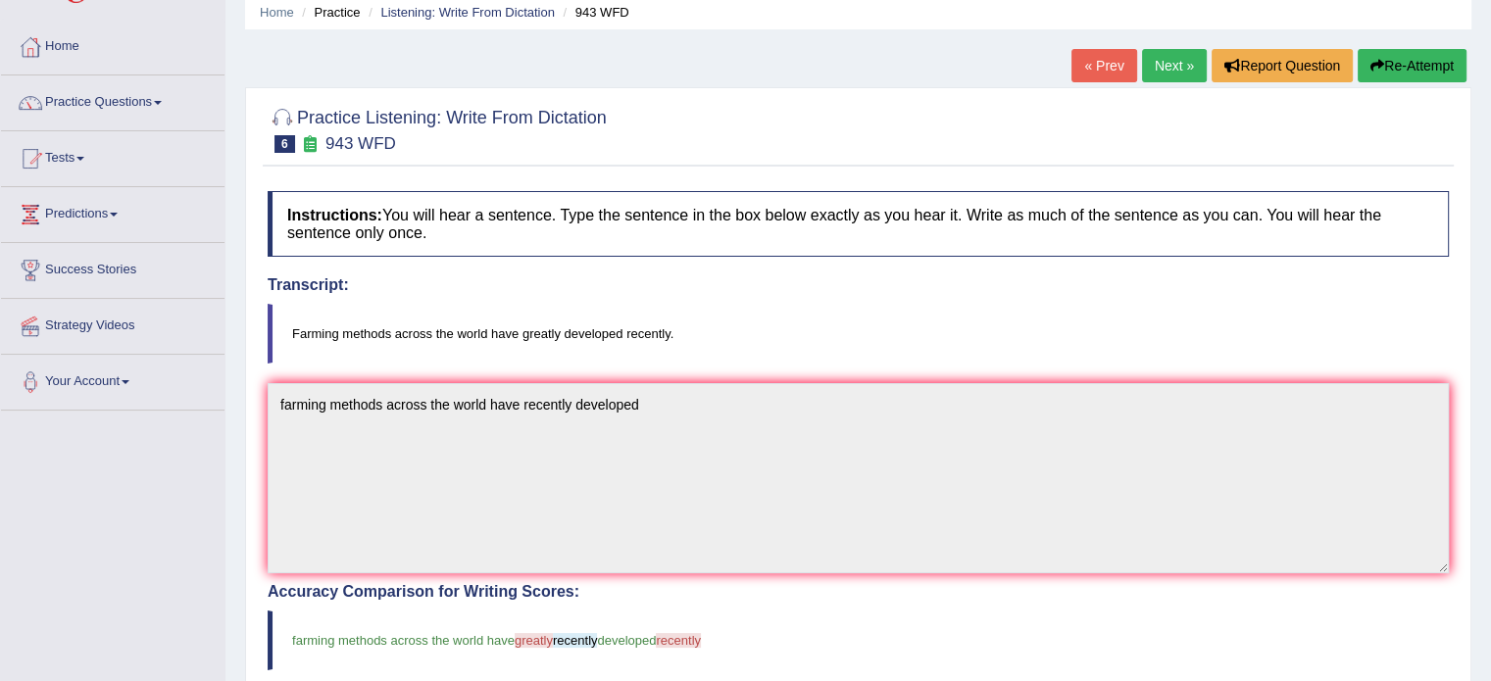
scroll to position [40, 0]
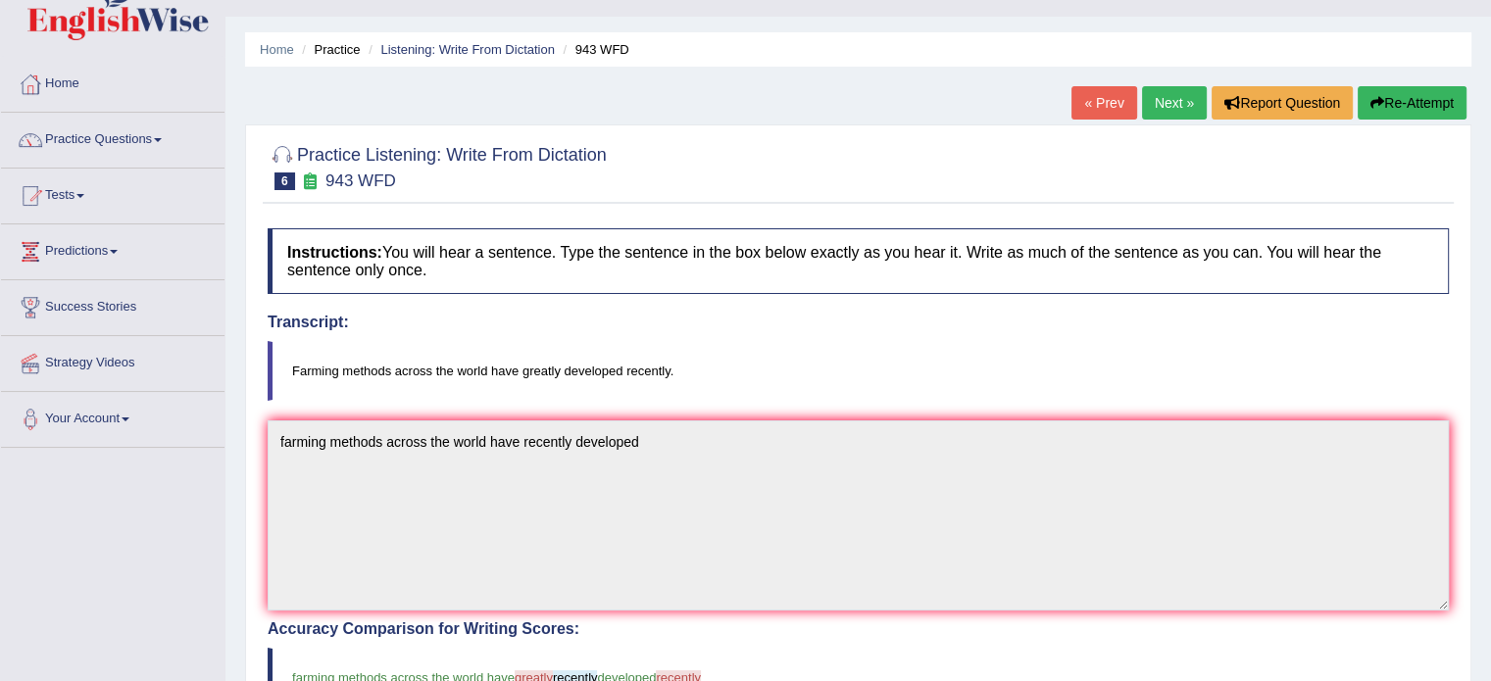
click at [1165, 103] on link "Next »" at bounding box center [1174, 102] width 65 height 33
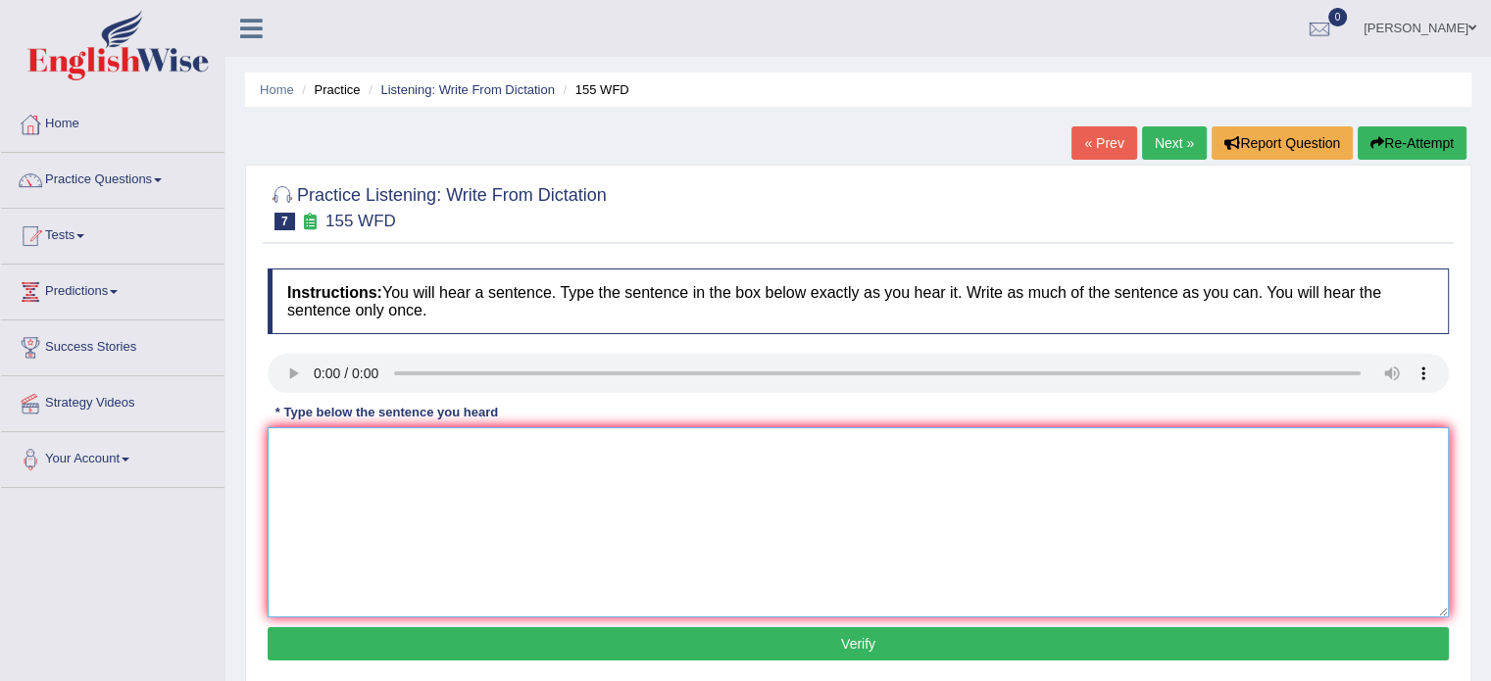
click at [389, 516] on textarea at bounding box center [858, 522] width 1181 height 190
type textarea "The arguments are missing in the summary."
click at [569, 627] on button "Verify" at bounding box center [858, 643] width 1181 height 33
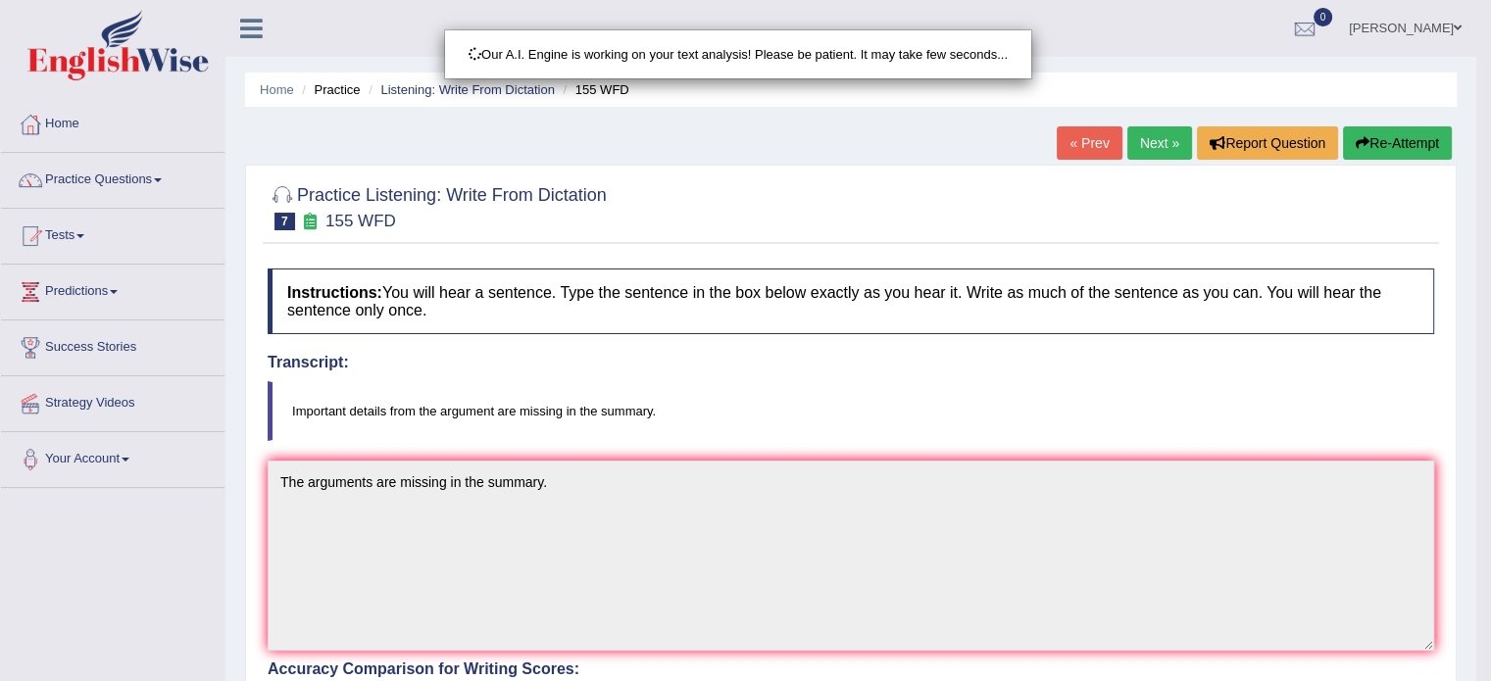
scroll to position [285, 0]
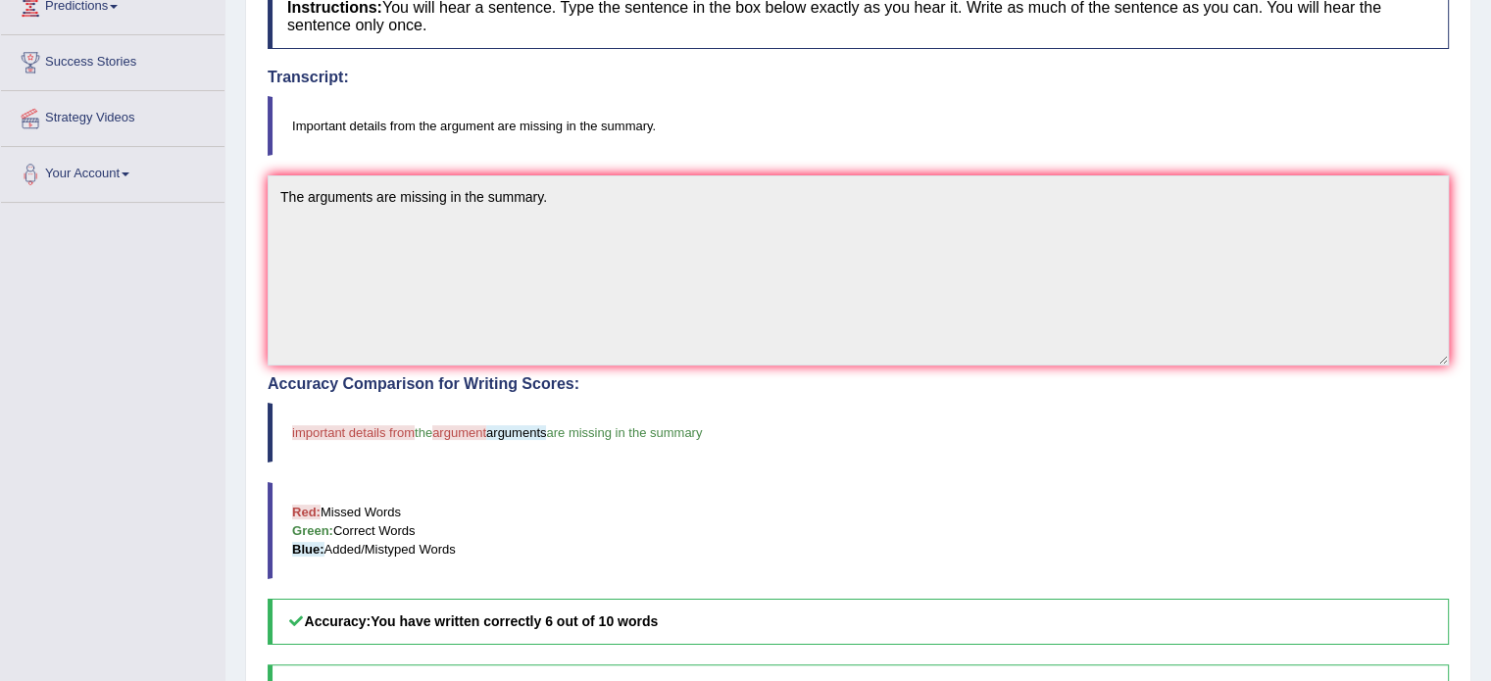
drag, startPoint x: 1505, startPoint y: 251, endPoint x: 1505, endPoint y: 481, distance: 230.4
click at [1491, 396] on html "Toggle navigation Home Practice Questions Speaking Practice Read Aloud Repeat S…" at bounding box center [745, 55] width 1491 height 681
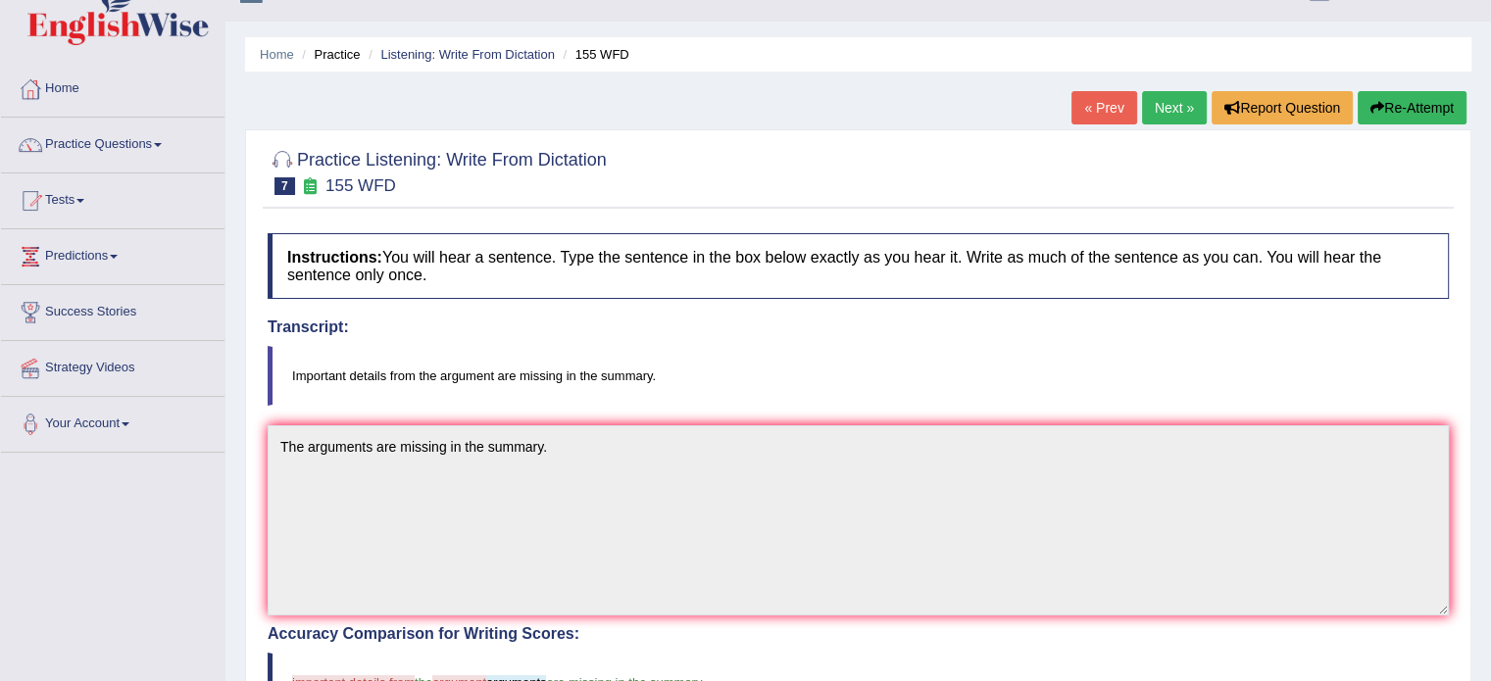
scroll to position [0, 0]
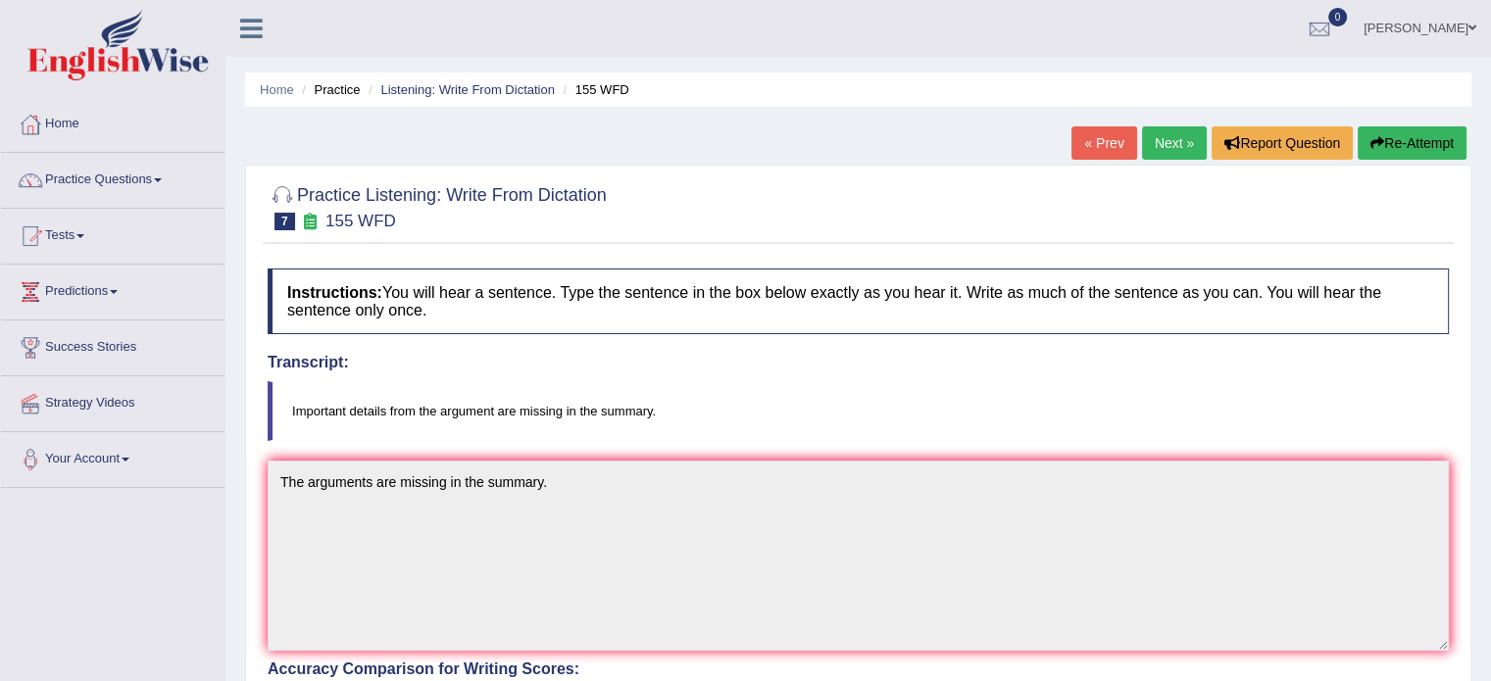
click at [1180, 150] on link "Next »" at bounding box center [1174, 142] width 65 height 33
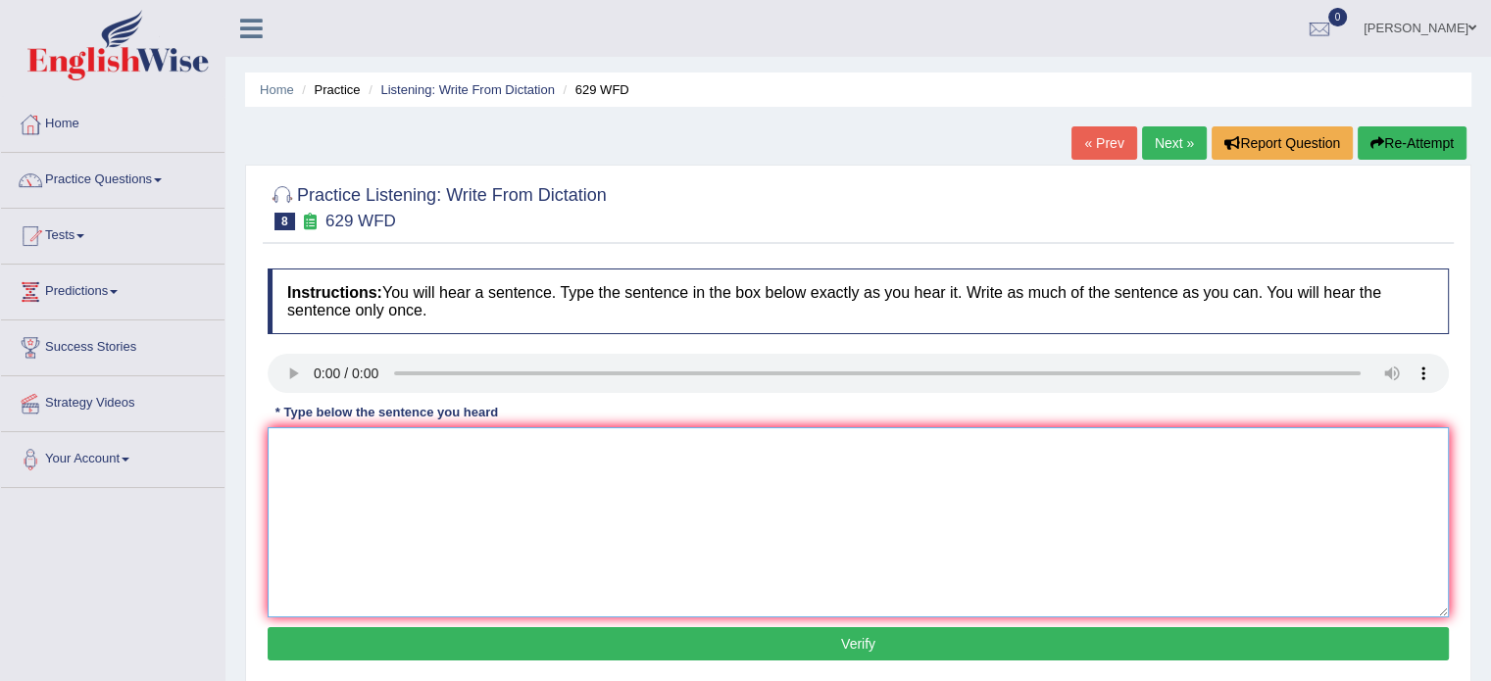
click at [337, 481] on textarea at bounding box center [858, 522] width 1181 height 190
type textarea "Please provide the reports to support your ideas."
click at [678, 643] on button "Verify" at bounding box center [858, 643] width 1181 height 33
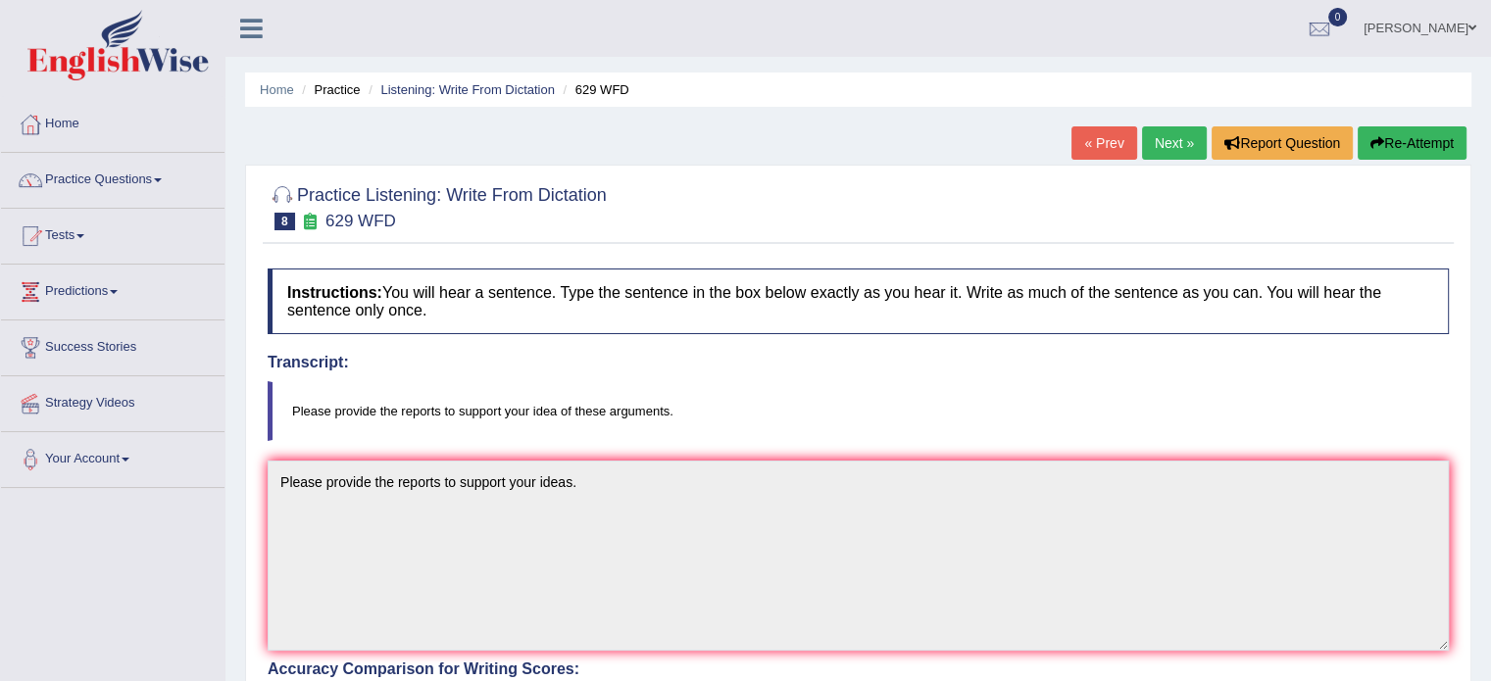
click at [1188, 141] on link "Next »" at bounding box center [1174, 142] width 65 height 33
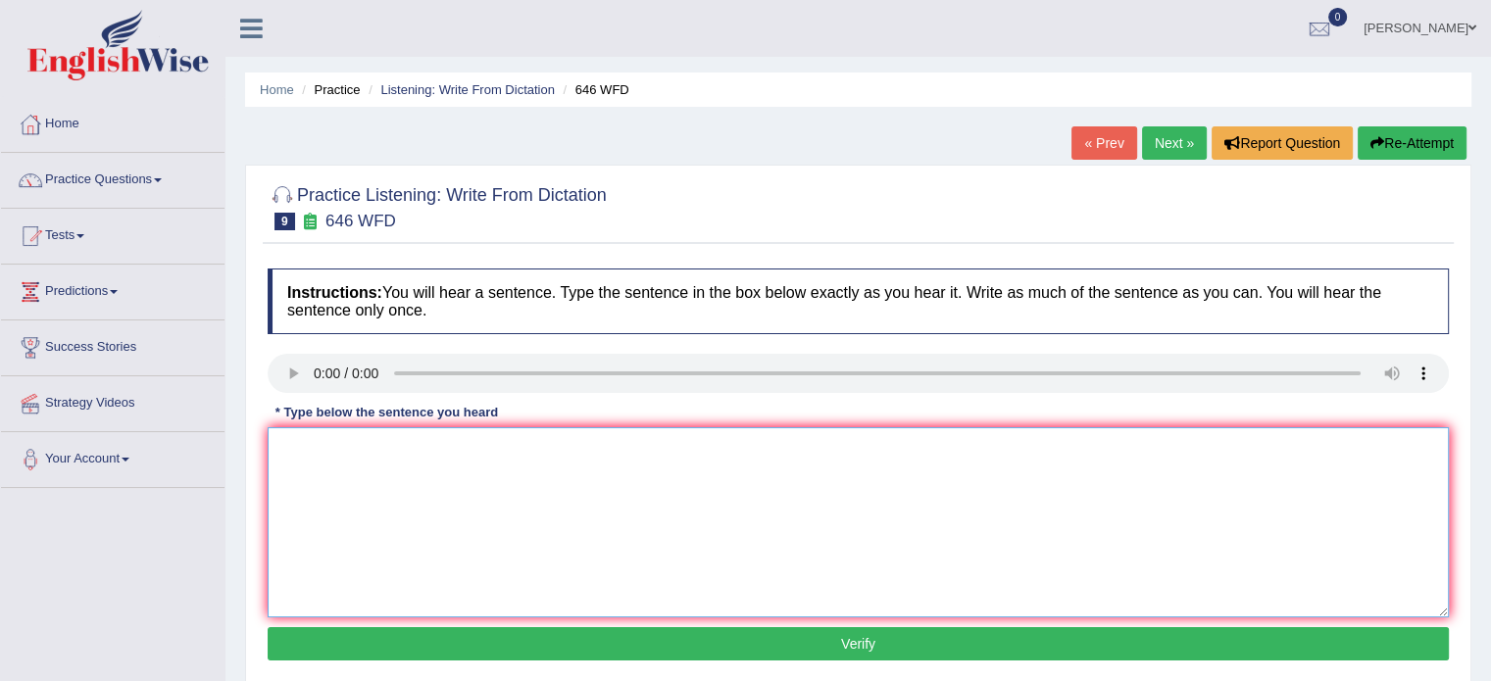
click at [341, 483] on textarea at bounding box center [858, 522] width 1181 height 190
click at [594, 659] on div "Instructions: You will hear a sentence. Type the sentence in the box below exac…" at bounding box center [858, 468] width 1191 height 418
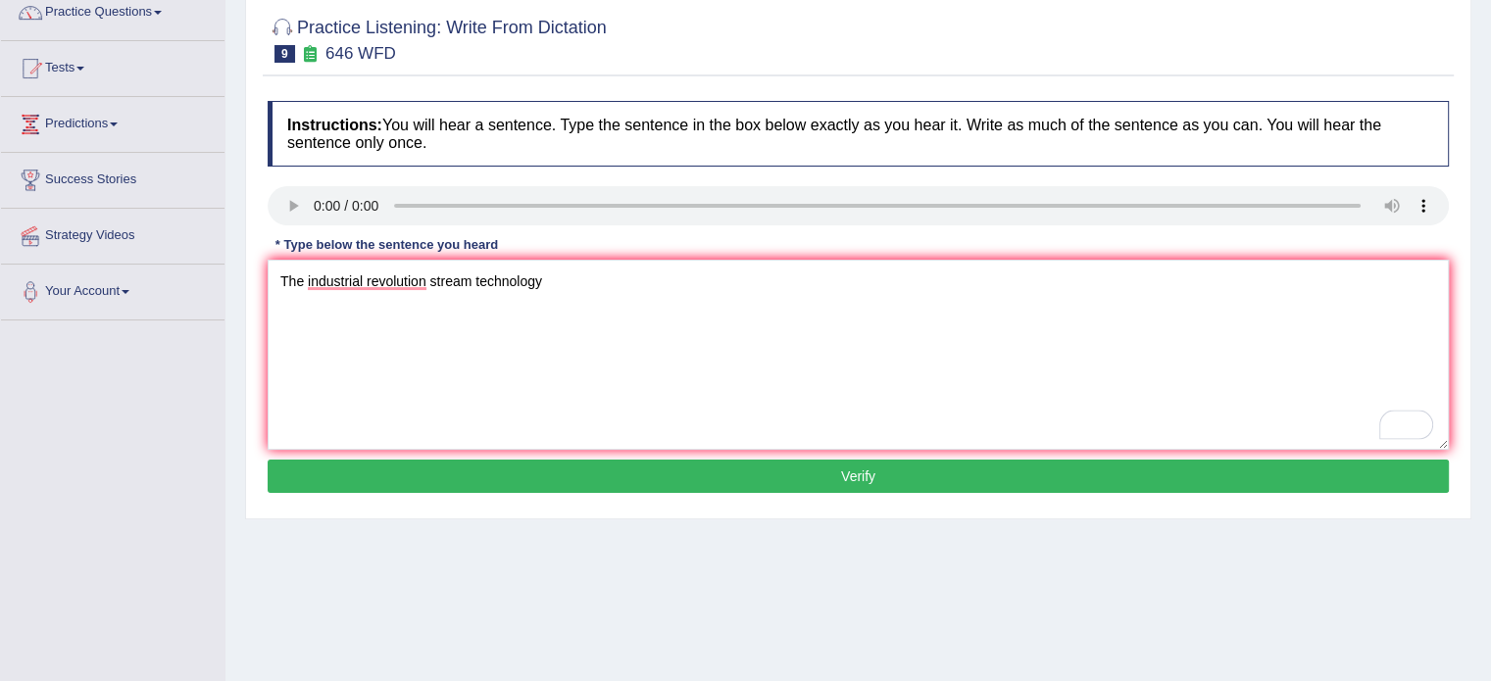
scroll to position [171, 0]
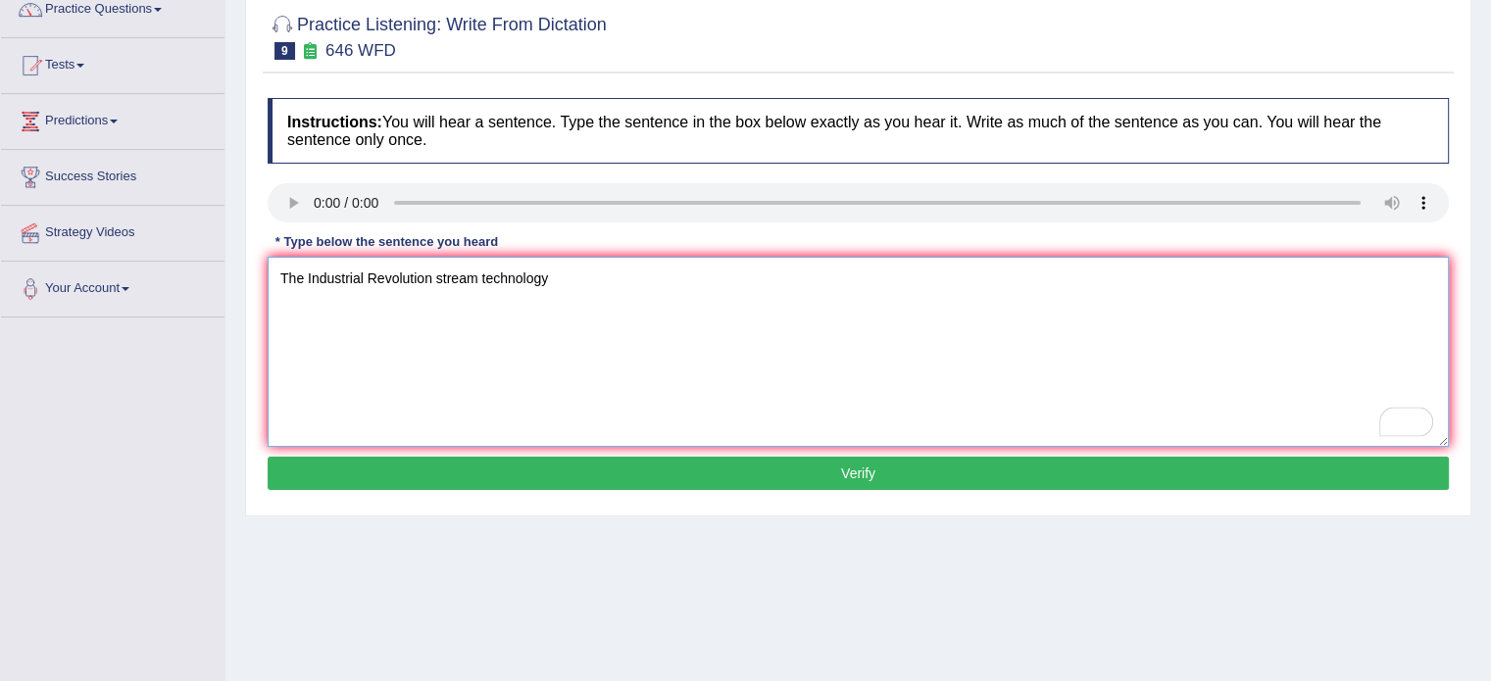
type textarea "The Industrial Revolution stream technology"
click at [514, 459] on button "Verify" at bounding box center [858, 473] width 1181 height 33
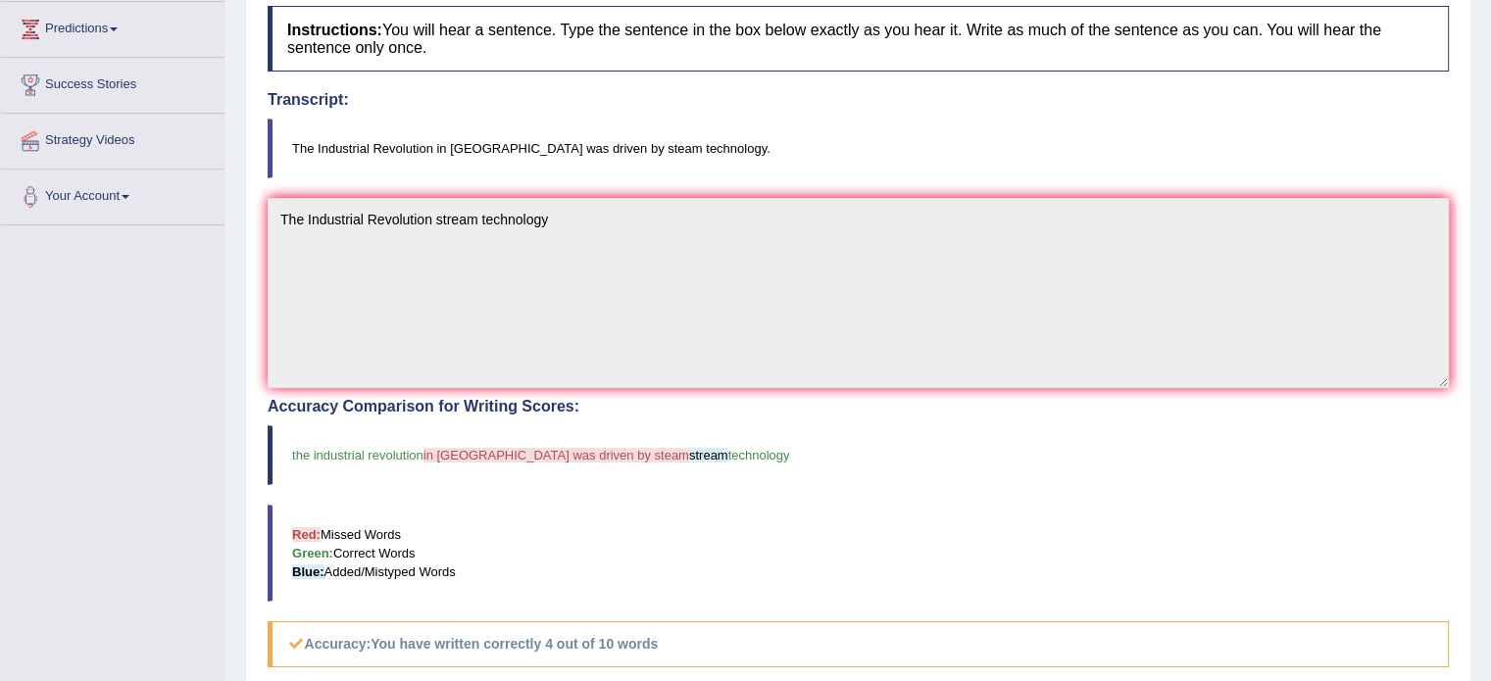
scroll to position [0, 0]
